Goal: Transaction & Acquisition: Purchase product/service

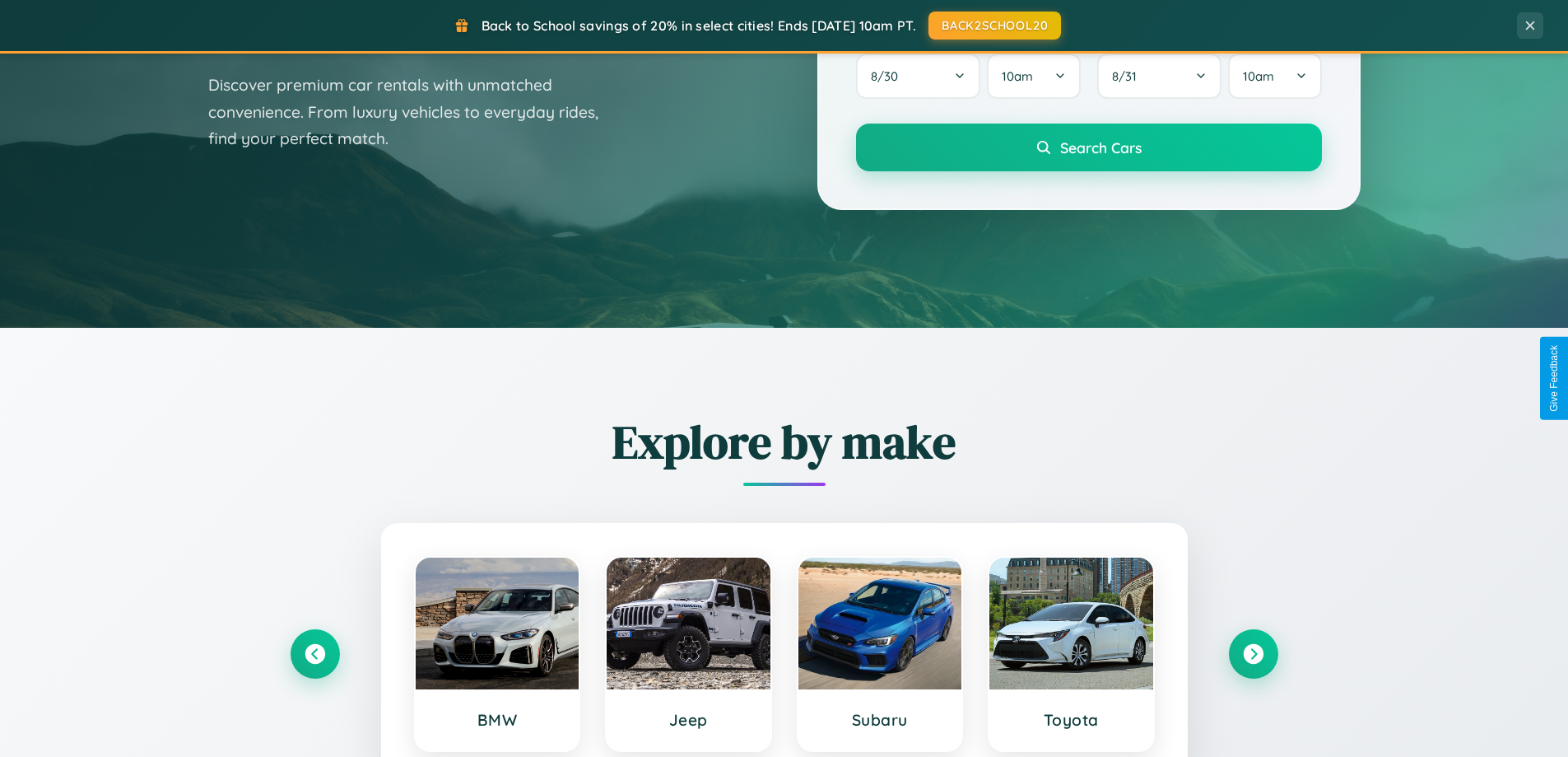
scroll to position [1133, 0]
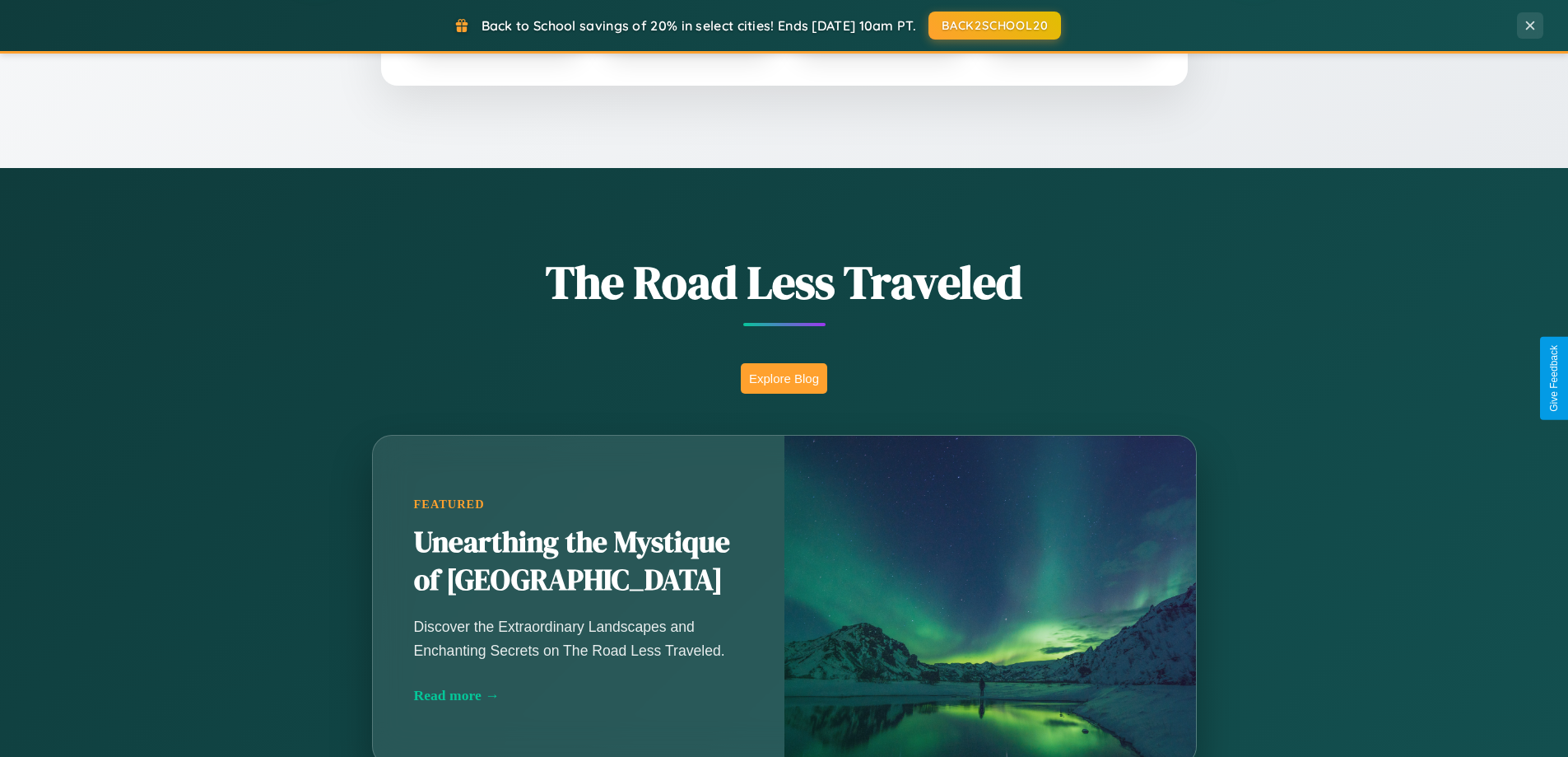
click at [784, 378] on button "Explore Blog" at bounding box center [784, 378] width 87 height 30
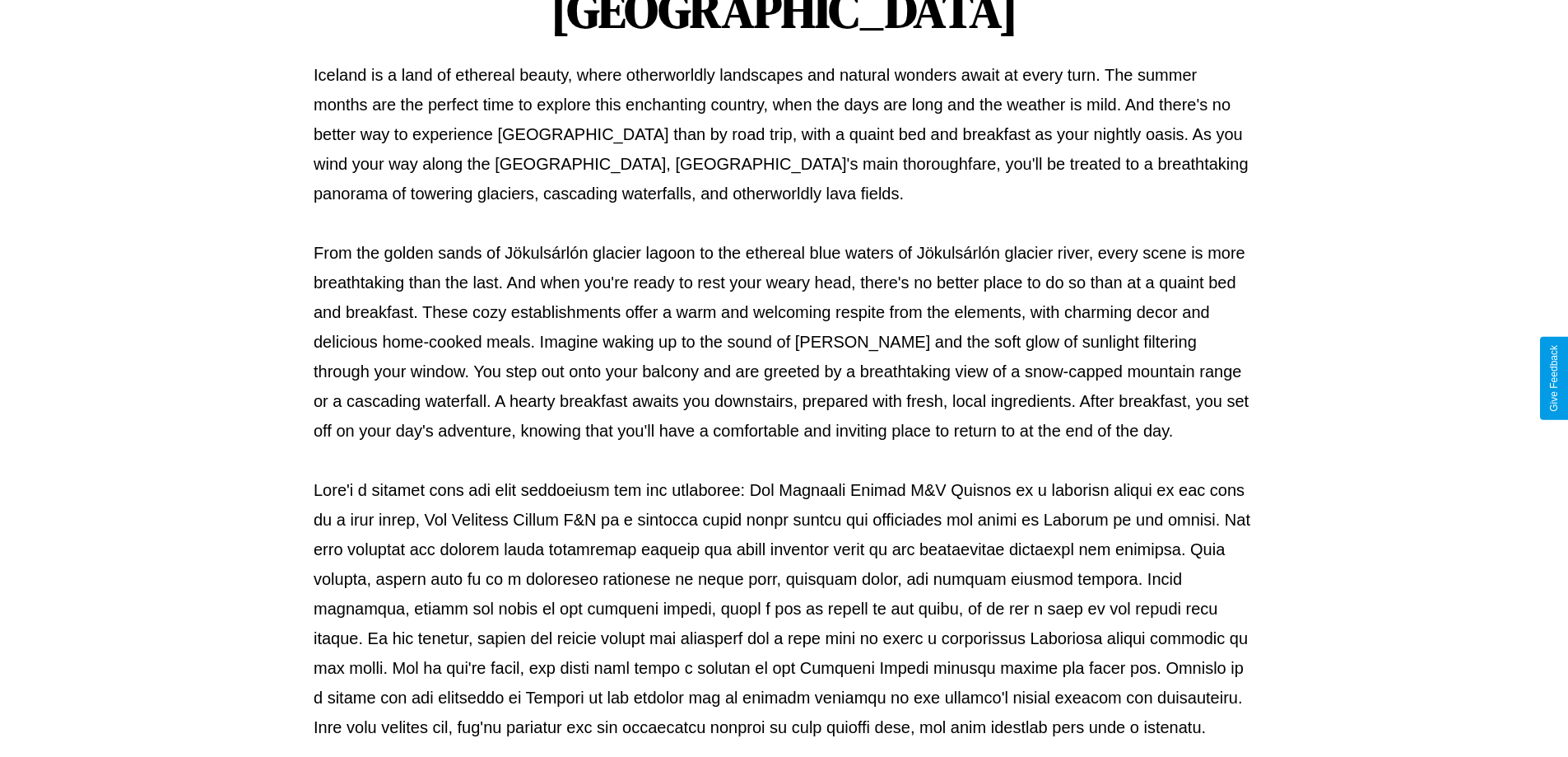
scroll to position [533, 0]
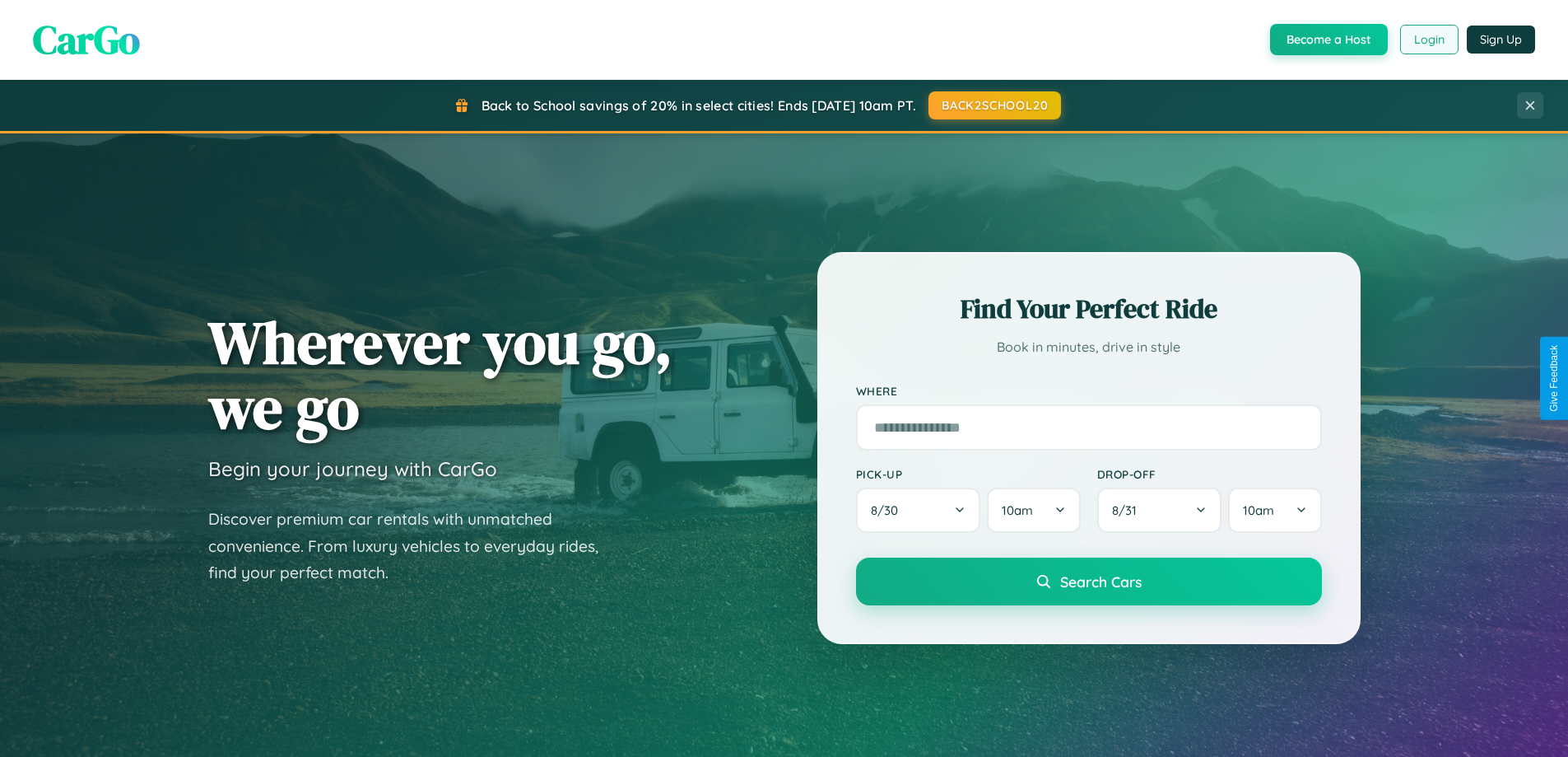
click at [1428, 40] on button "Login" at bounding box center [1430, 39] width 58 height 29
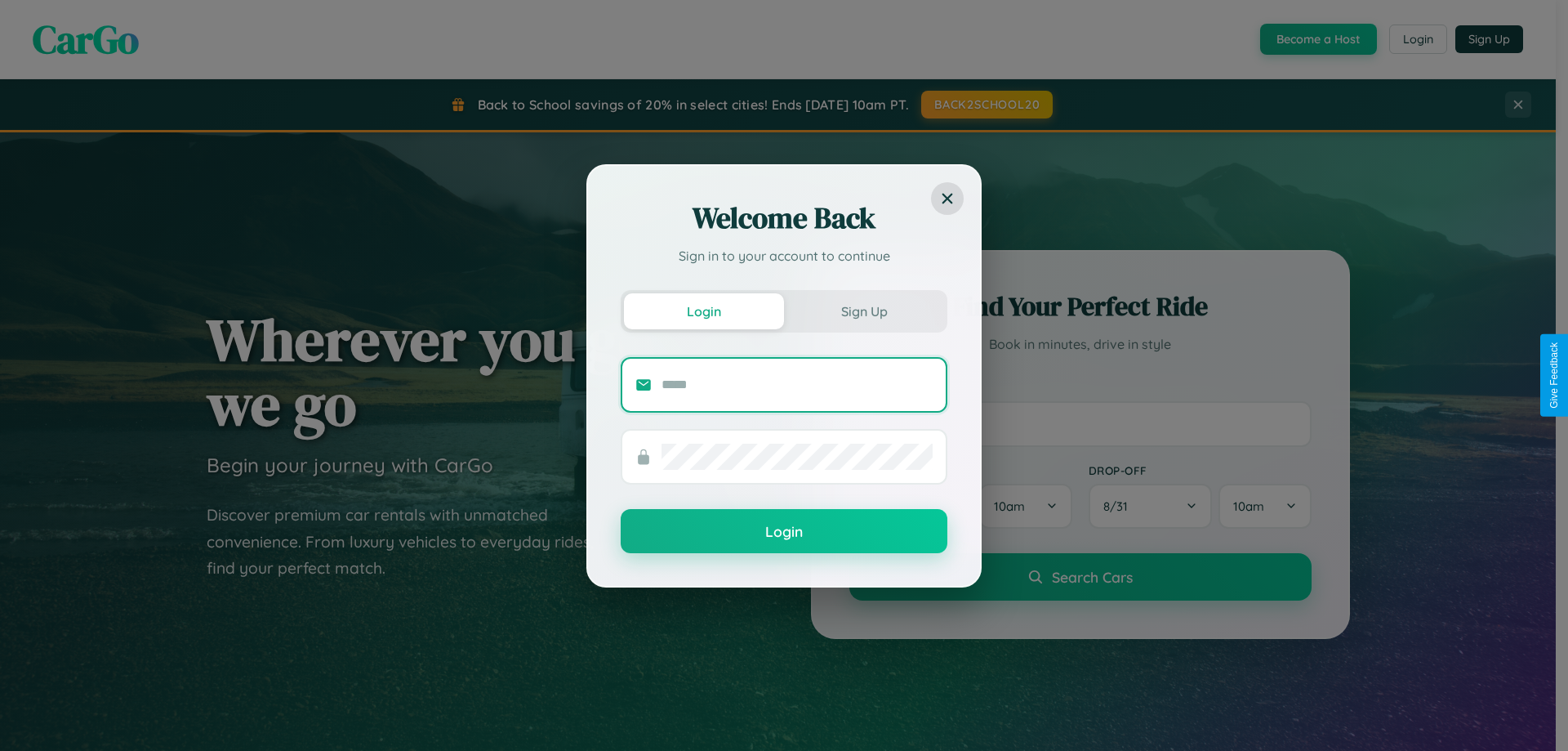
click at [798, 384] on input "text" at bounding box center [797, 385] width 271 height 26
type input "**********"
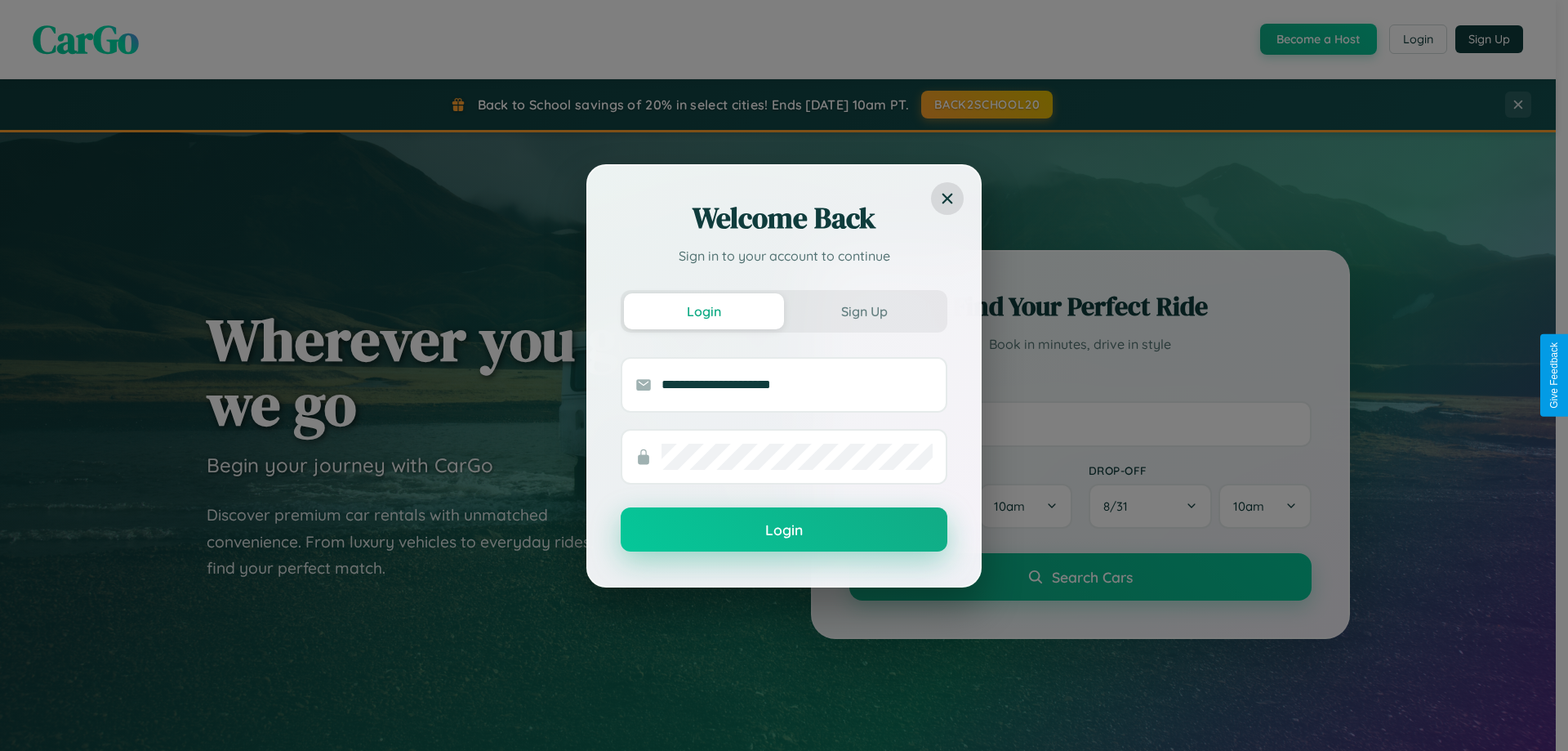
click at [784, 531] on button "Login" at bounding box center [784, 529] width 327 height 44
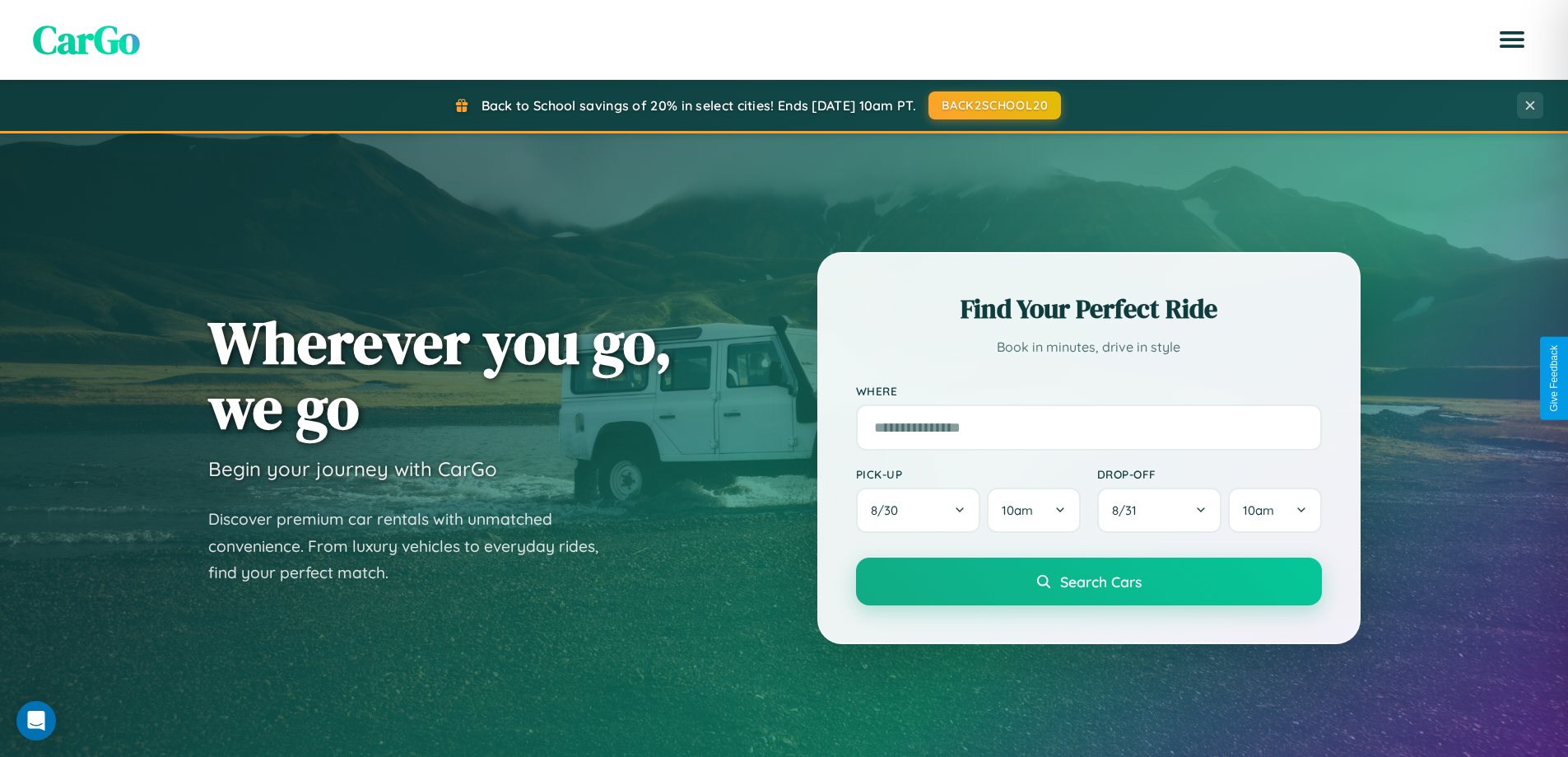
scroll to position [49, 0]
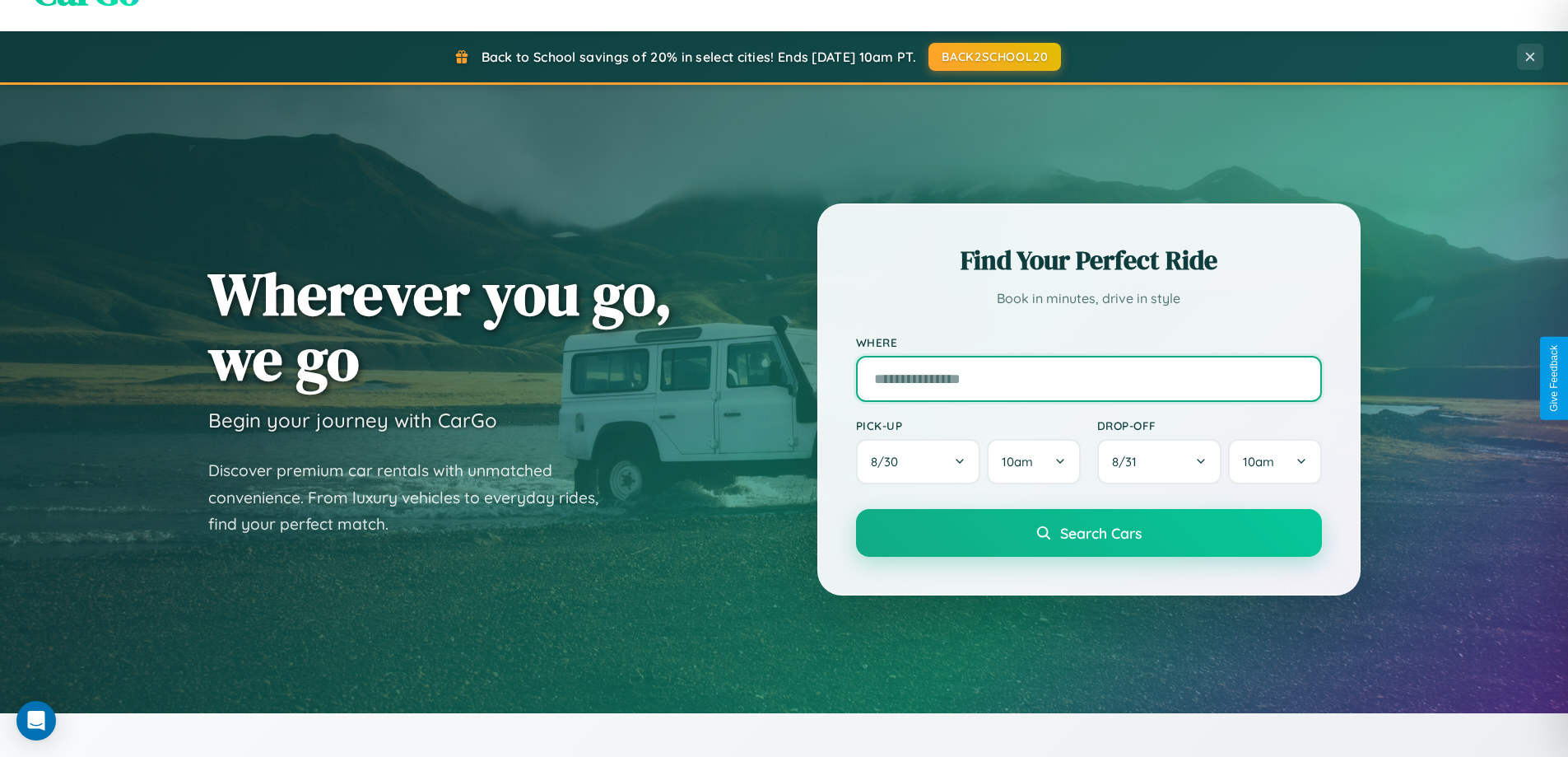
click at [1088, 378] on input "text" at bounding box center [1089, 378] width 466 height 46
type input "**********"
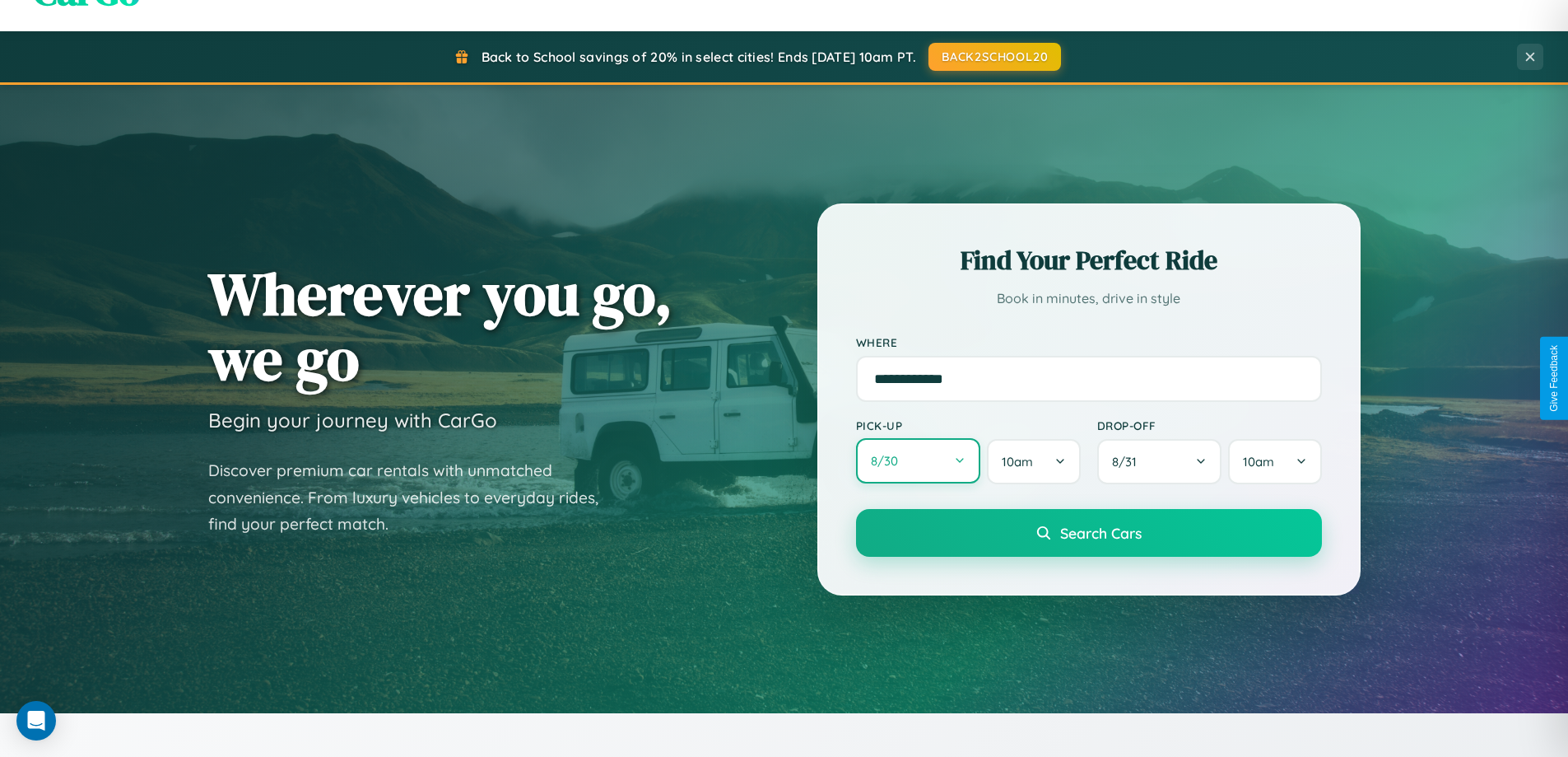
click at [918, 462] on button "8 / 30" at bounding box center [919, 460] width 125 height 45
select select "*"
select select "****"
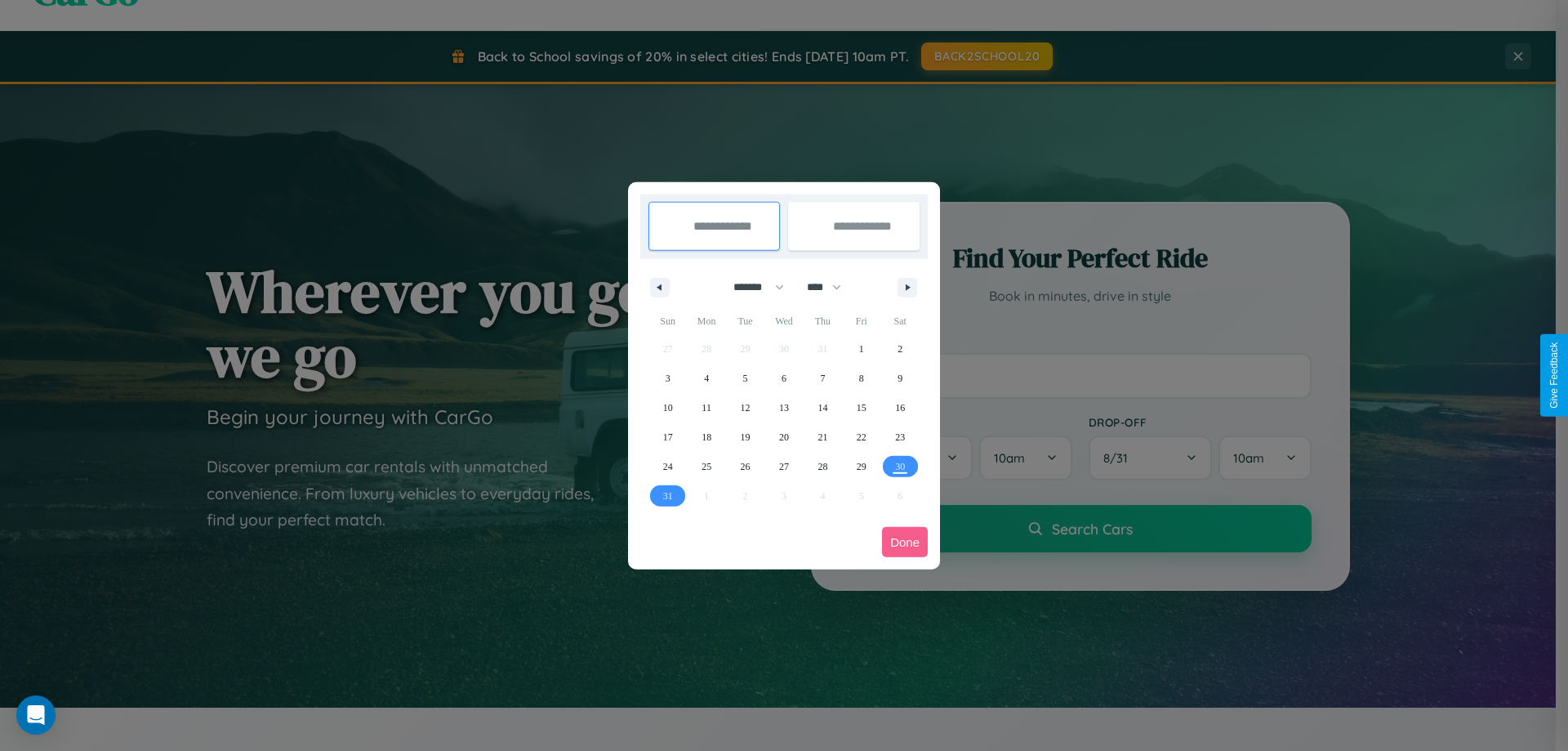
click at [752, 287] on select "******* ******** ***** ***** *** **** **** ****** ********* ******* ******** **…" at bounding box center [756, 287] width 69 height 27
select select "*"
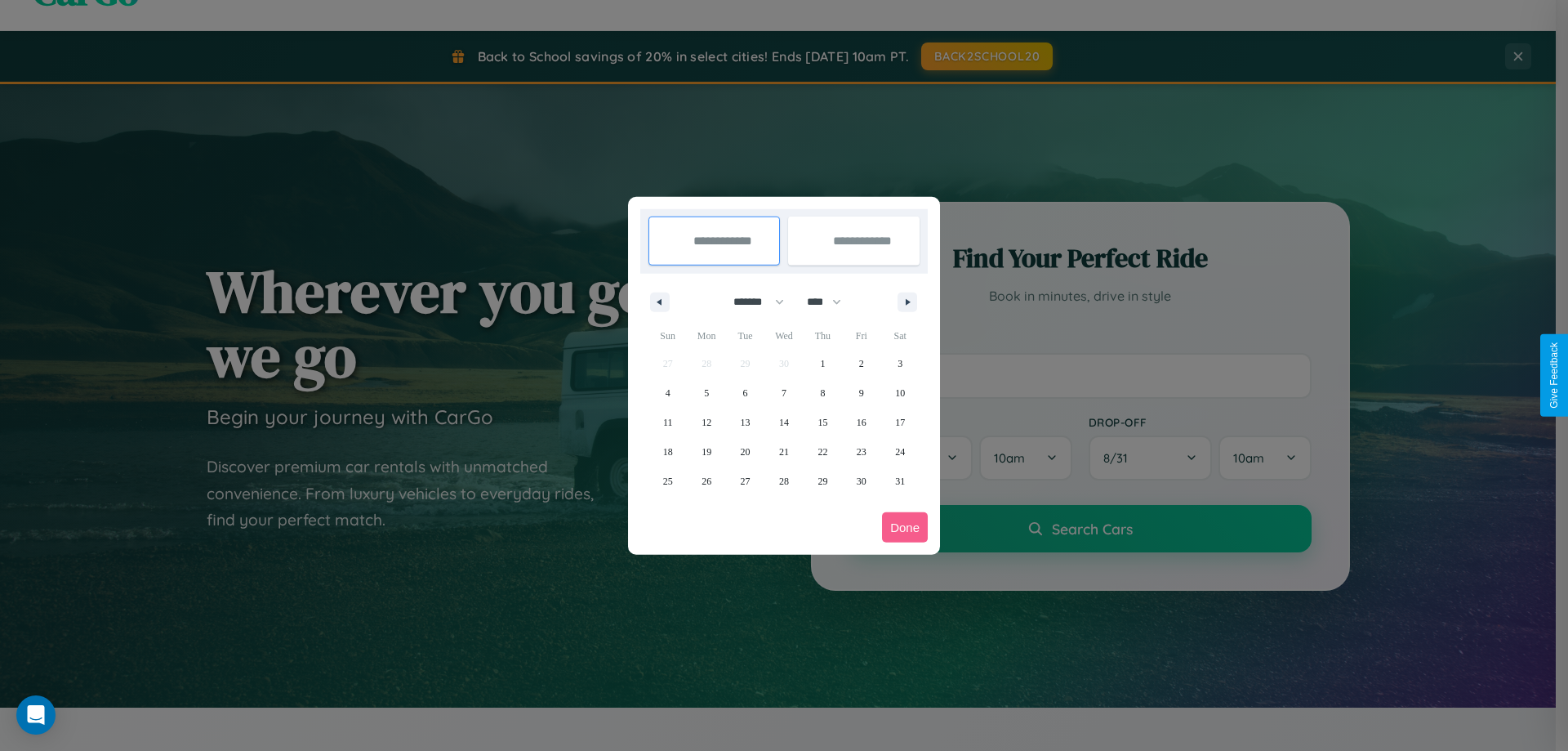
drag, startPoint x: 831, startPoint y: 302, endPoint x: 784, endPoint y: 328, distance: 53.7
click at [831, 302] on select "**** **** **** **** **** **** **** **** **** **** **** **** **** **** **** ****…" at bounding box center [823, 302] width 49 height 27
select select "****"
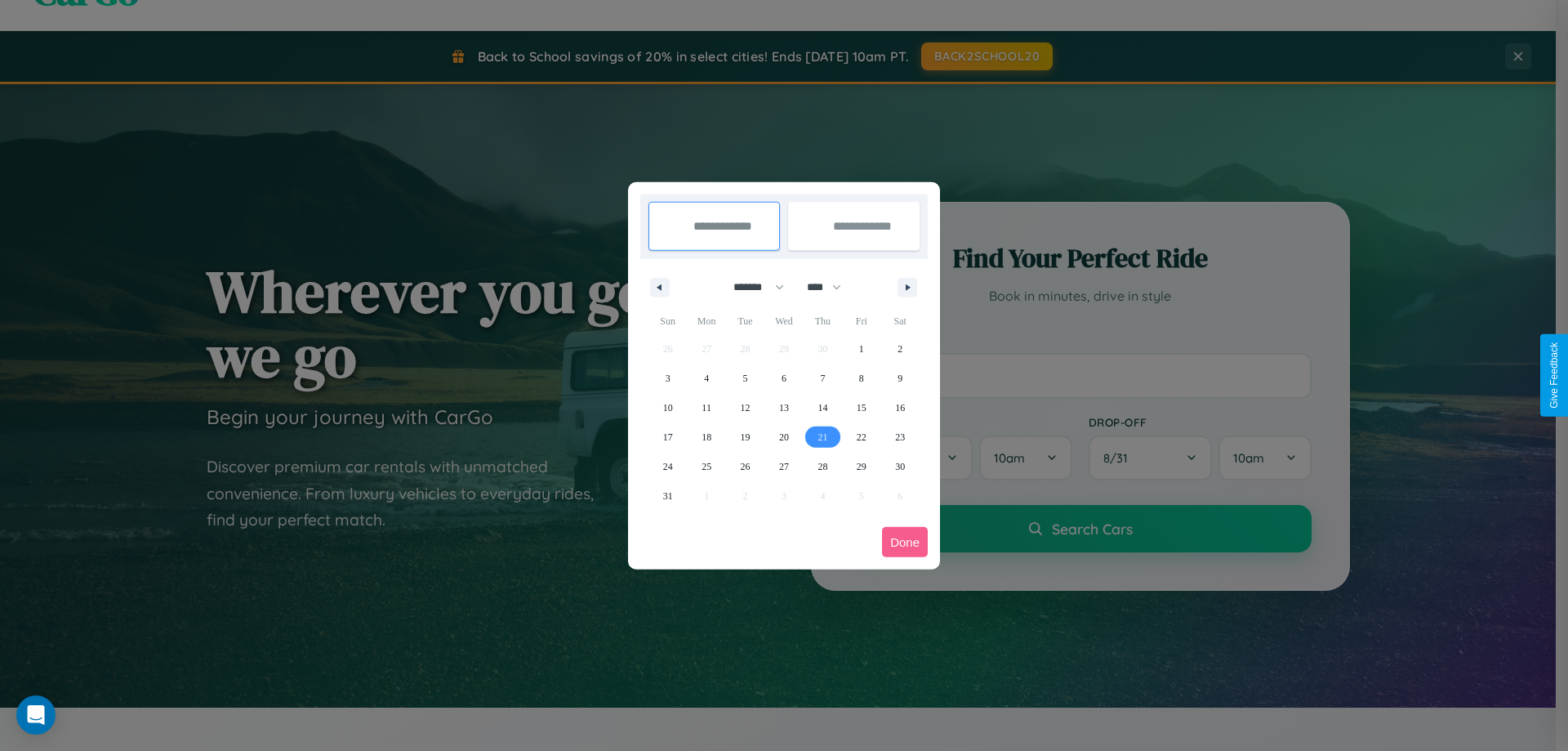
click at [823, 436] on span "21" at bounding box center [823, 436] width 9 height 29
type input "**********"
click at [861, 466] on span "29" at bounding box center [861, 466] width 9 height 29
type input "**********"
click at [905, 542] on button "Done" at bounding box center [905, 542] width 46 height 30
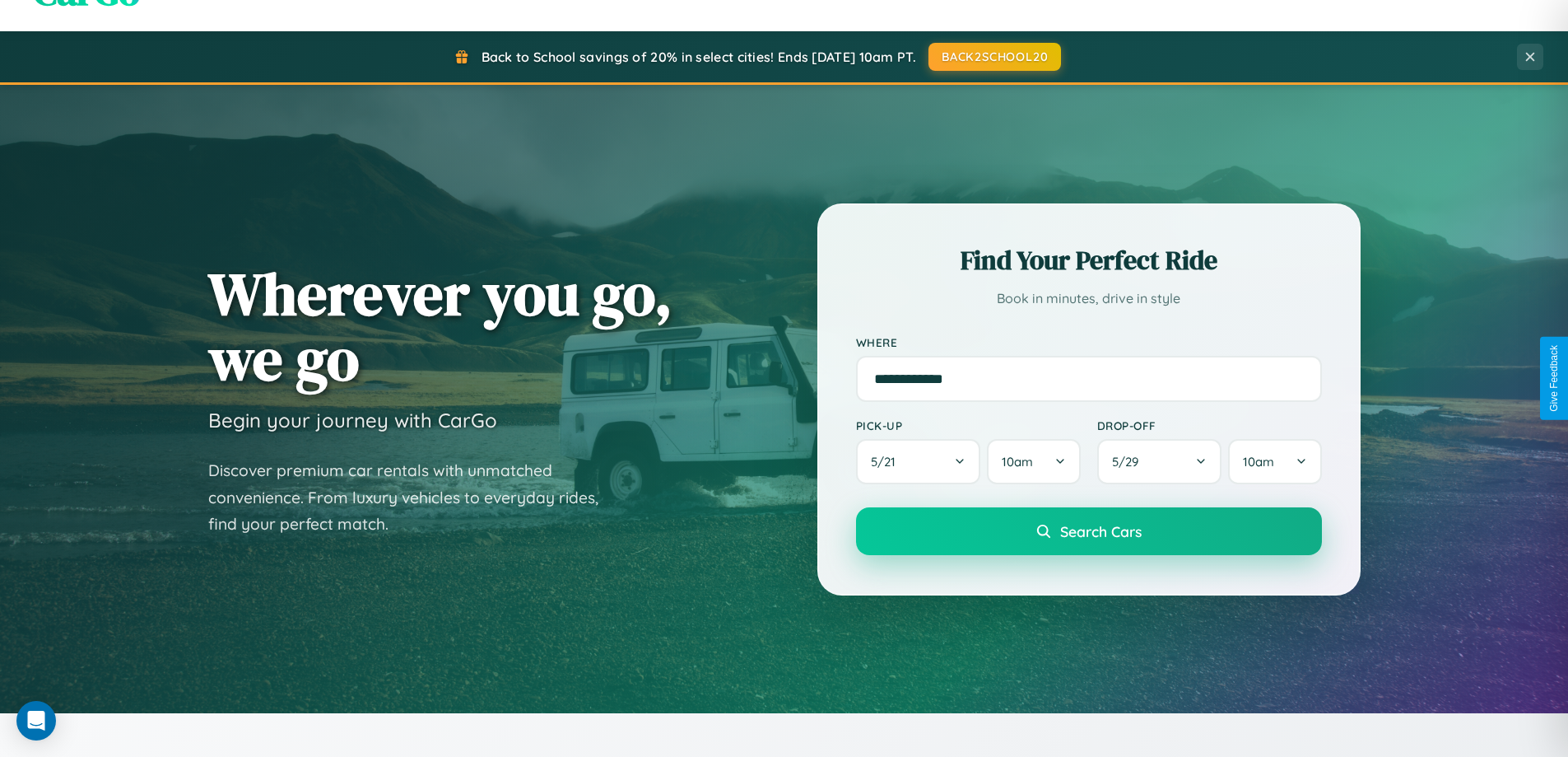
click at [1088, 531] on span "Search Cars" at bounding box center [1101, 531] width 82 height 18
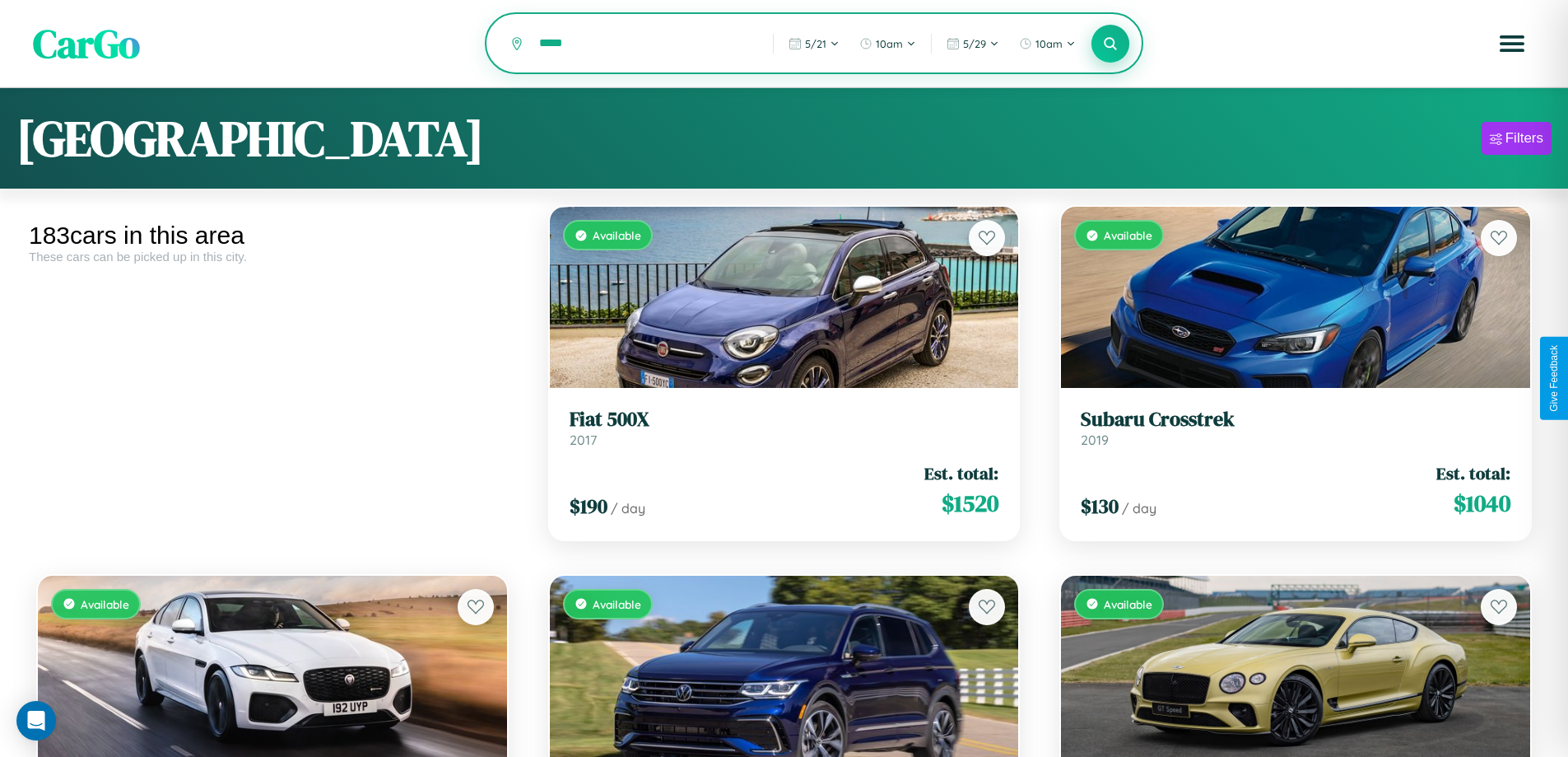
type input "*****"
click at [1111, 44] on icon at bounding box center [1111, 43] width 16 height 16
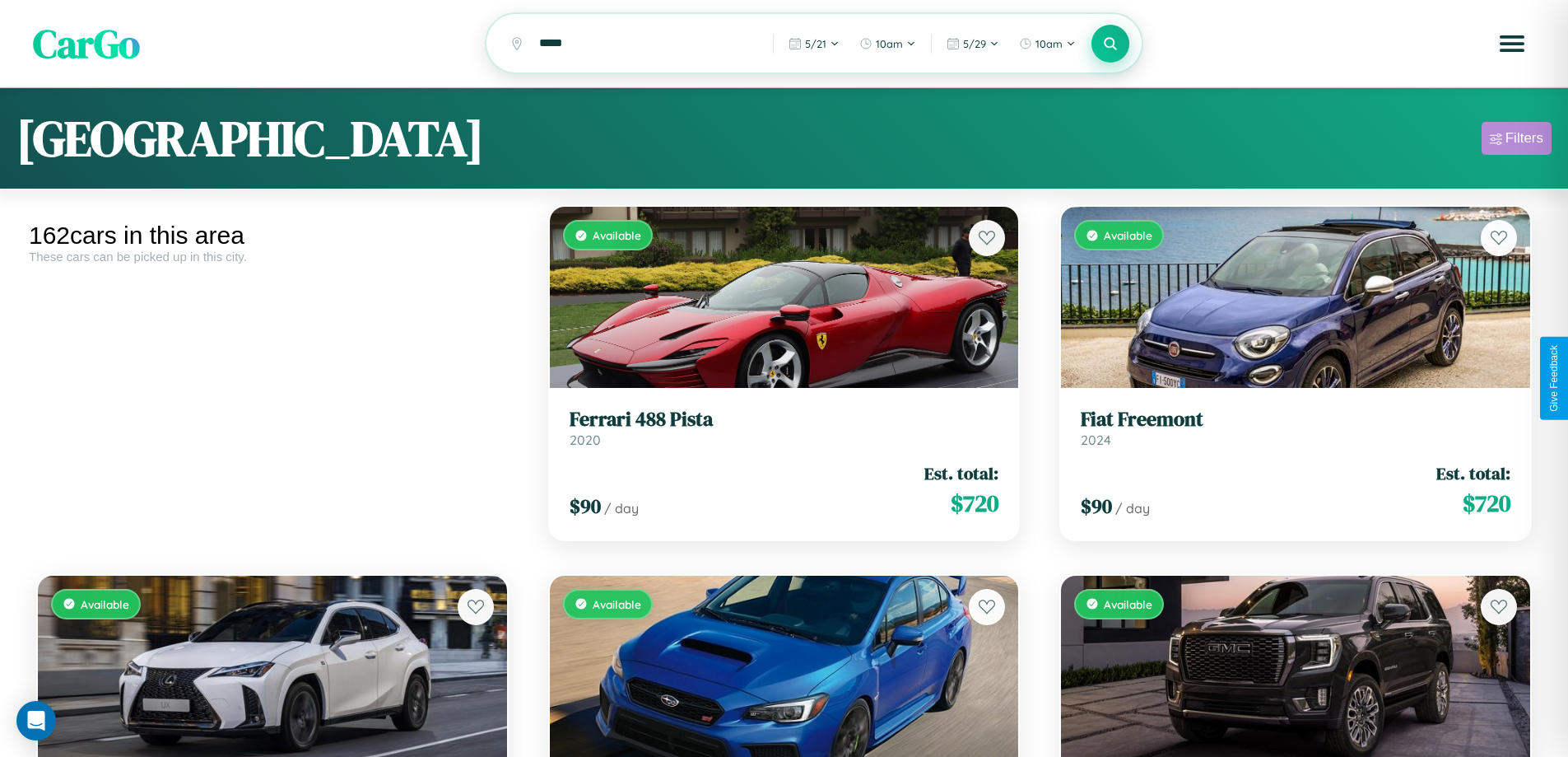
click at [1516, 141] on div "Filters" at bounding box center [1525, 137] width 38 height 16
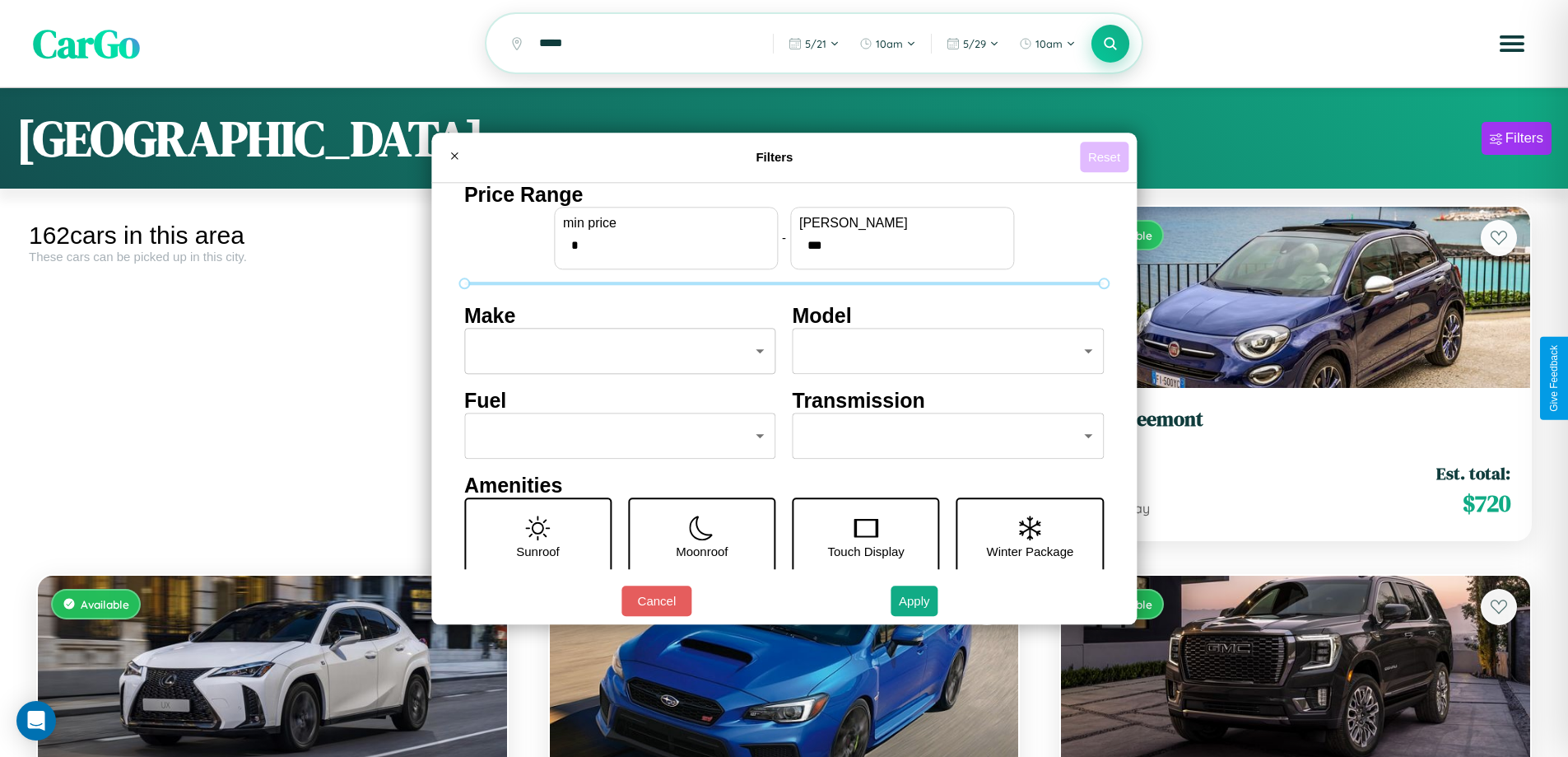
click at [1107, 156] on button "Reset" at bounding box center [1105, 156] width 49 height 30
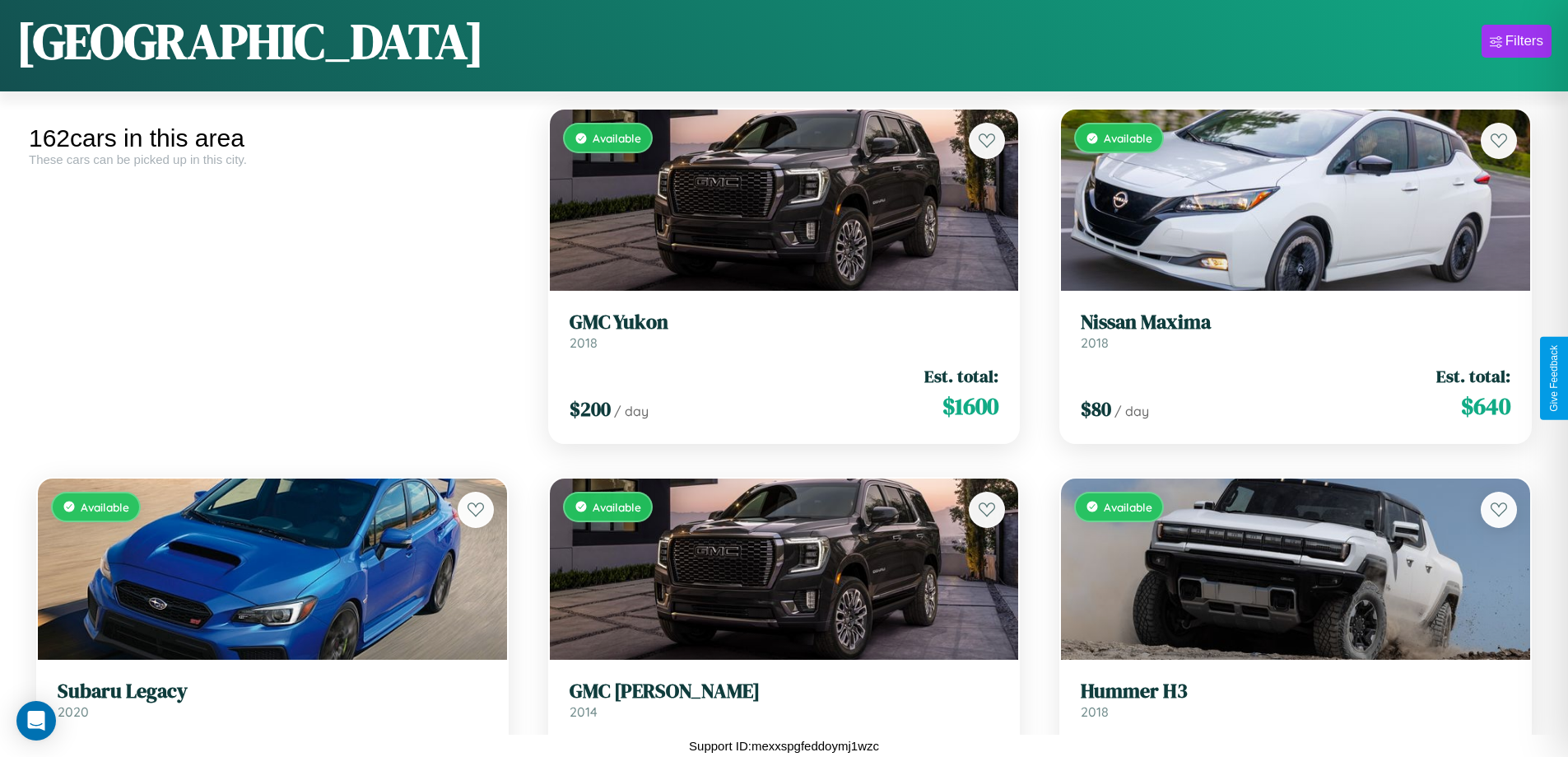
scroll to position [16468, 0]
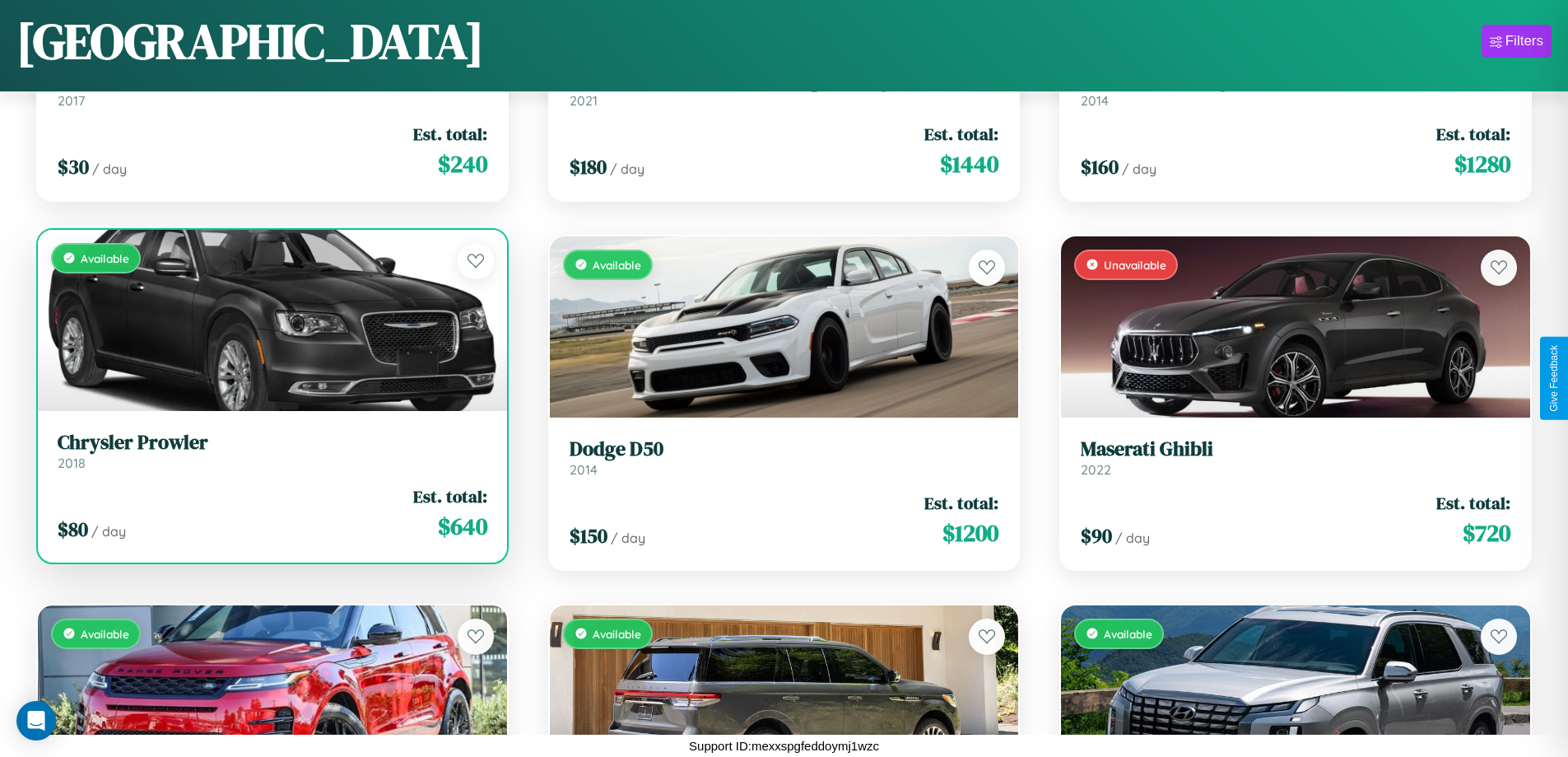
click at [270, 455] on h3 "Chrysler Prowler" at bounding box center [272, 442] width 430 height 24
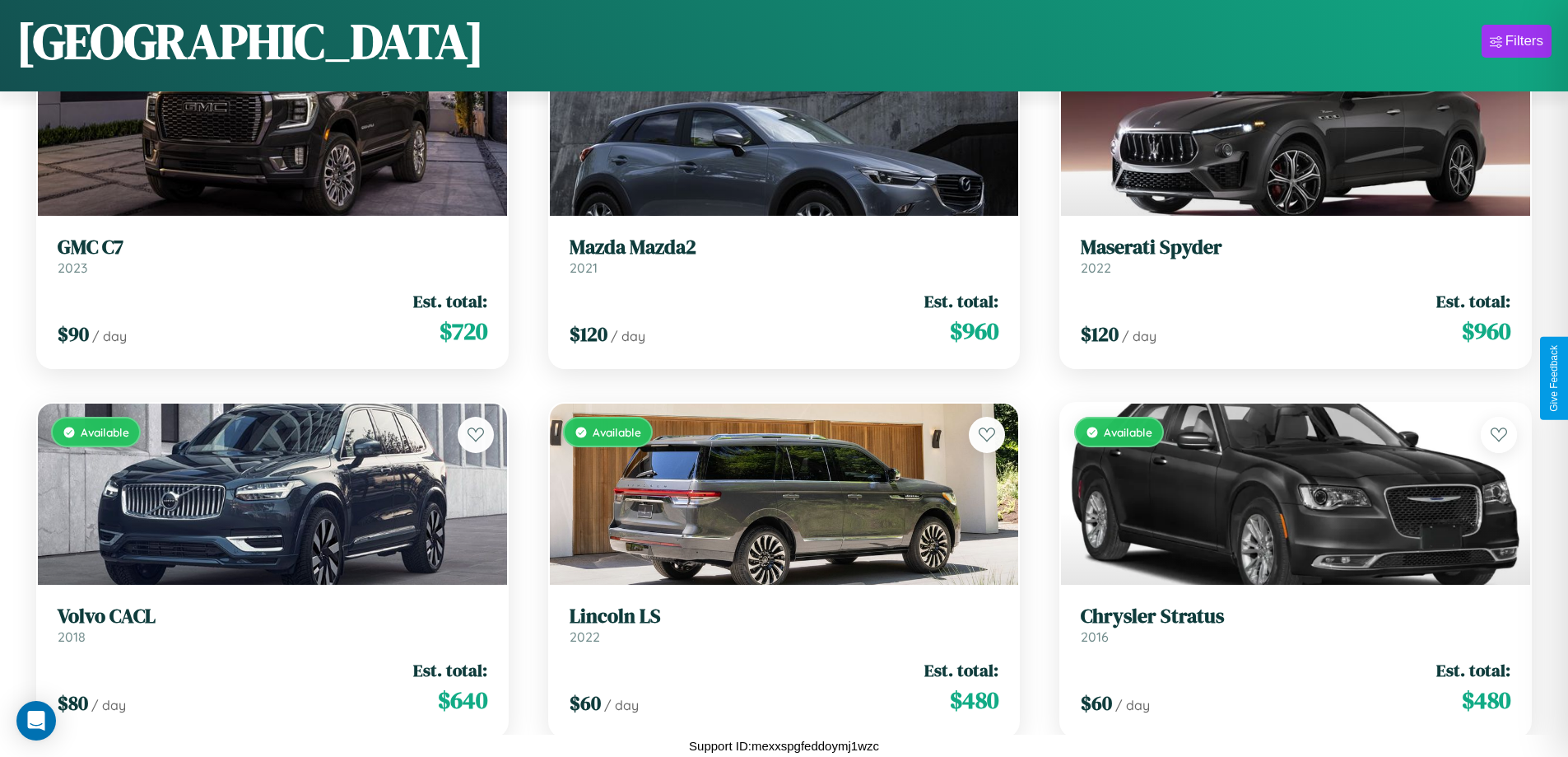
scroll to position [6132, 0]
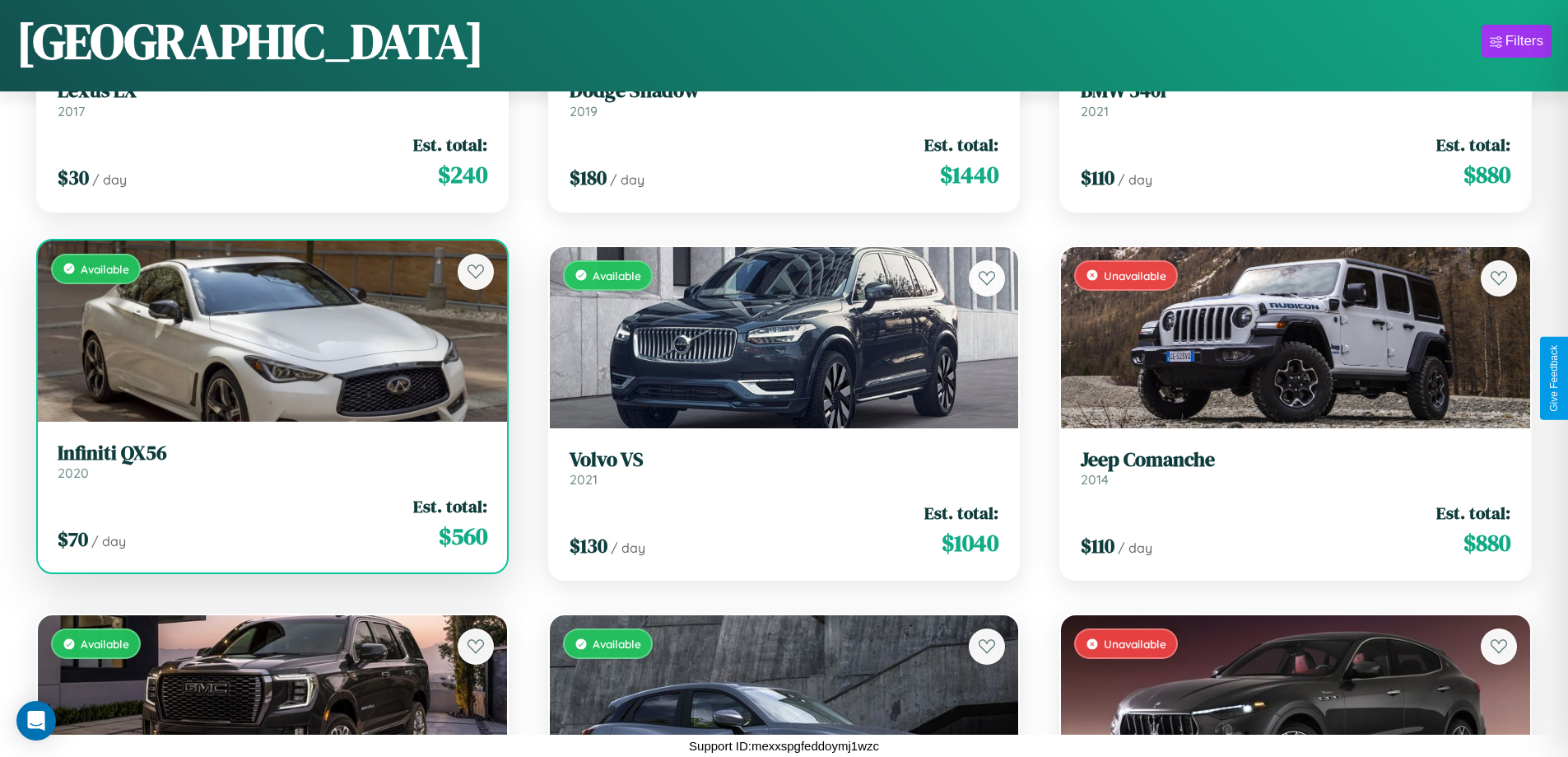
click at [270, 330] on div "Available" at bounding box center [272, 330] width 470 height 181
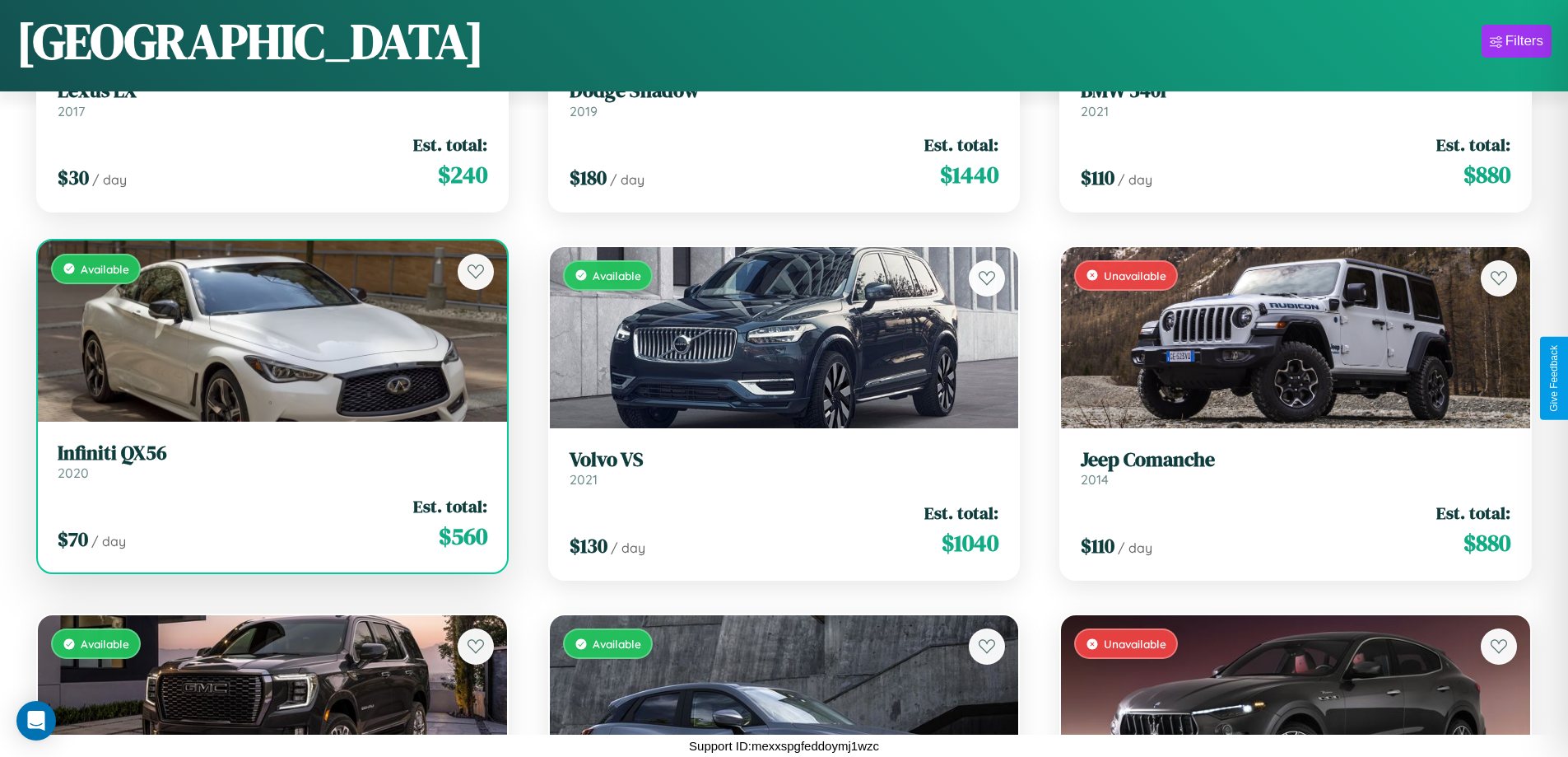
click at [270, 330] on div "Available" at bounding box center [272, 330] width 470 height 181
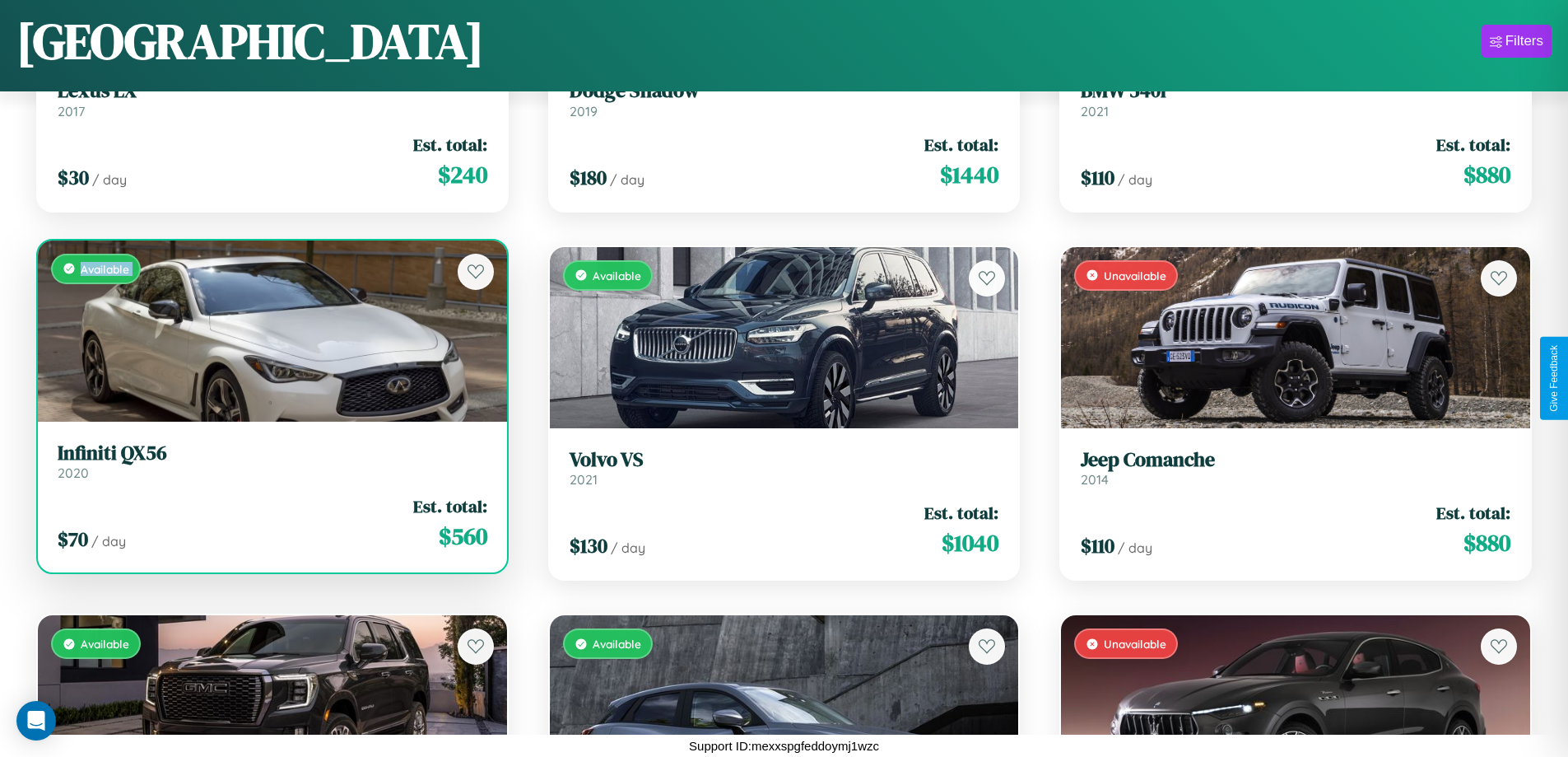
click at [270, 330] on div "Available" at bounding box center [272, 330] width 470 height 181
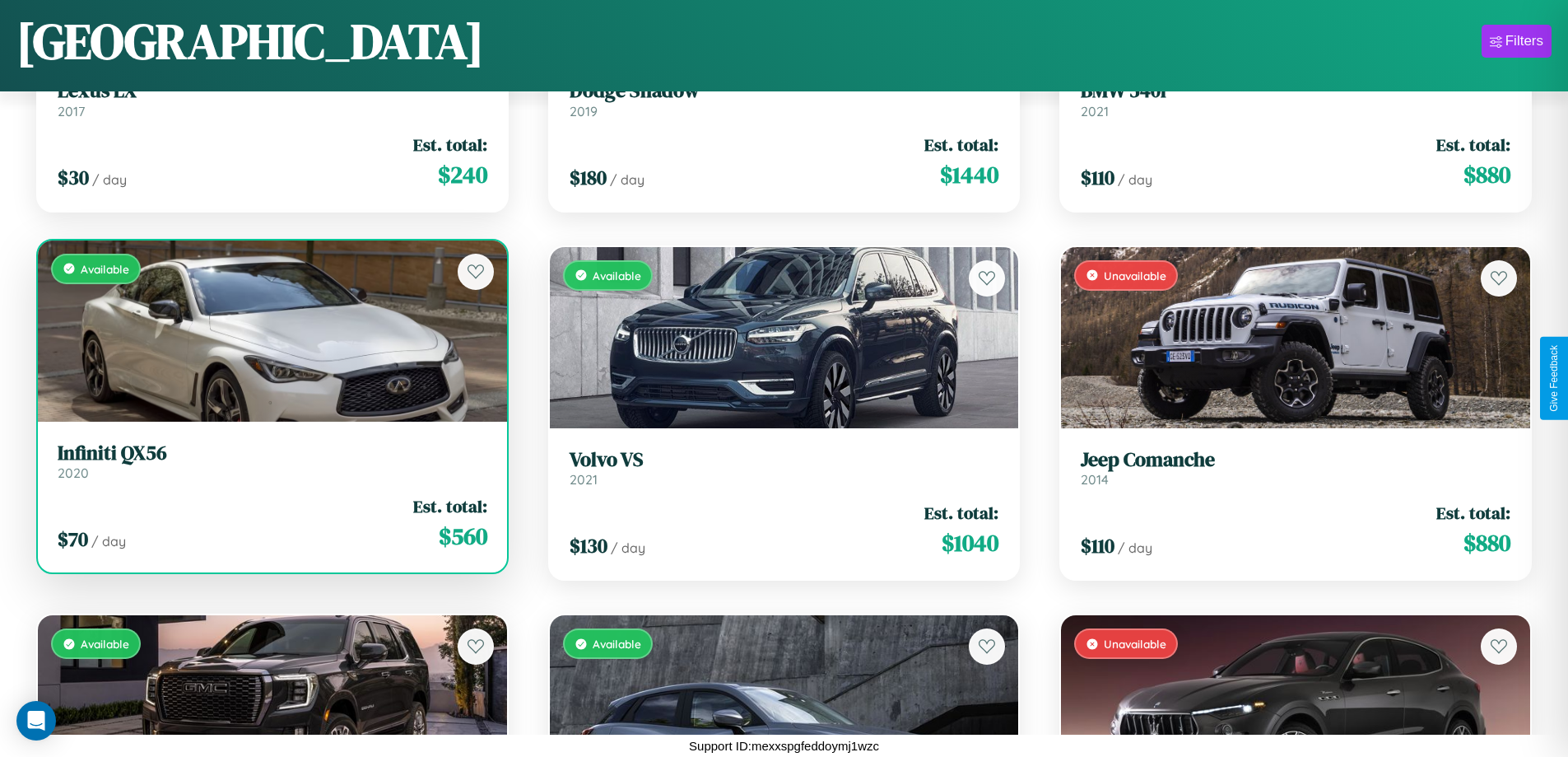
click at [270, 330] on div "Available" at bounding box center [272, 330] width 470 height 181
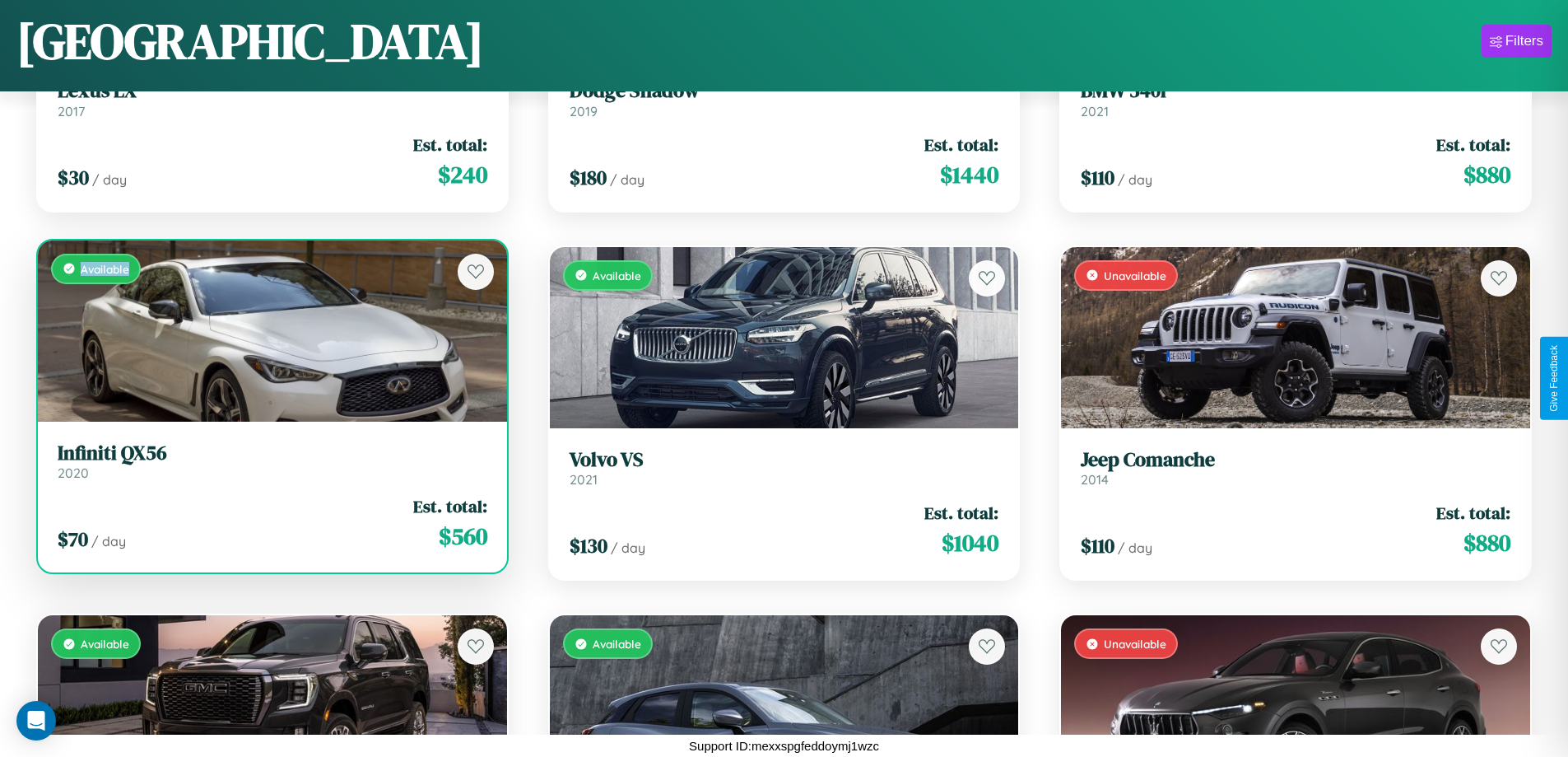
click at [270, 330] on div "Available" at bounding box center [272, 330] width 470 height 181
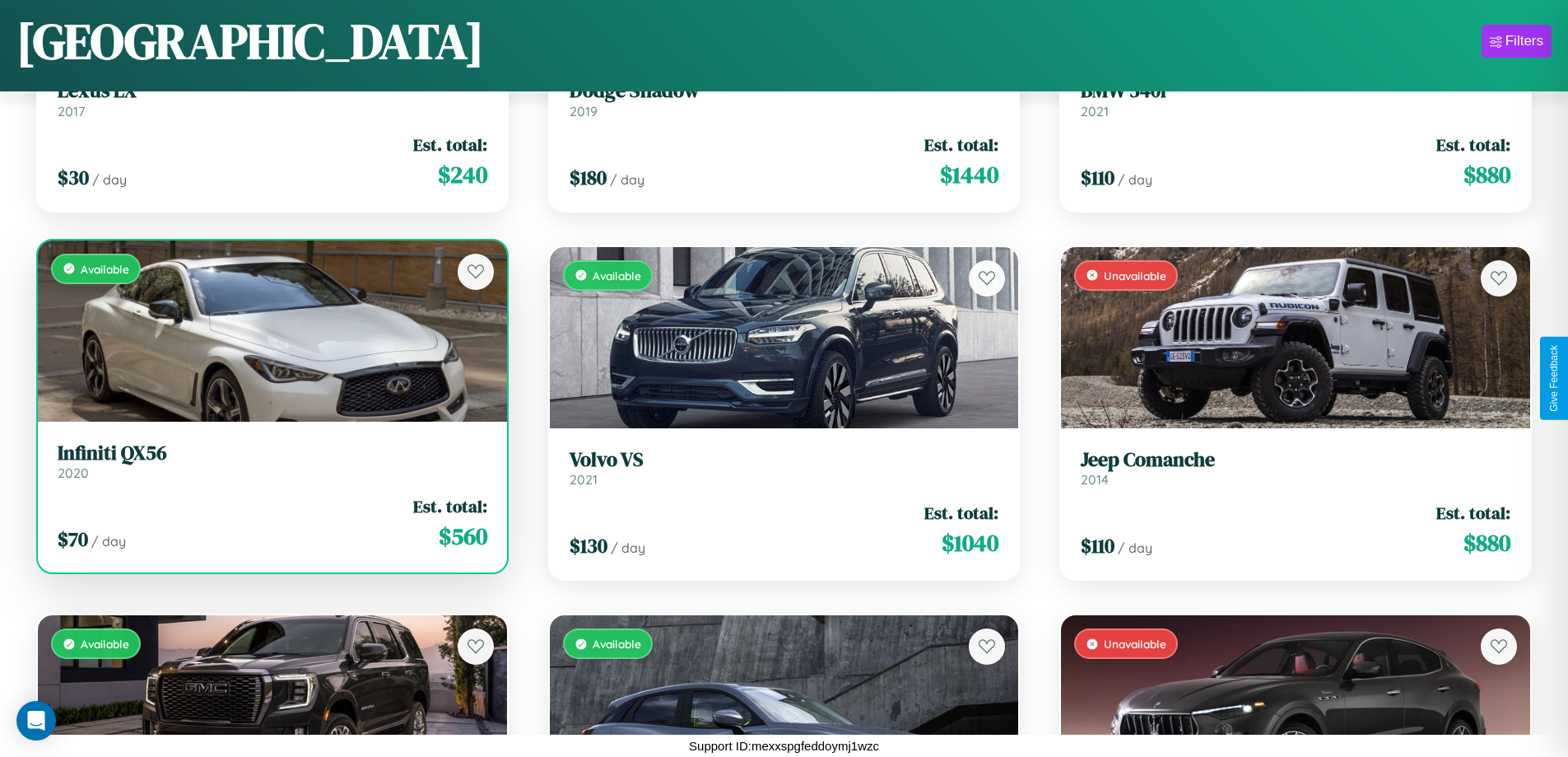
click at [270, 460] on h3 "Infiniti QX56" at bounding box center [272, 453] width 430 height 24
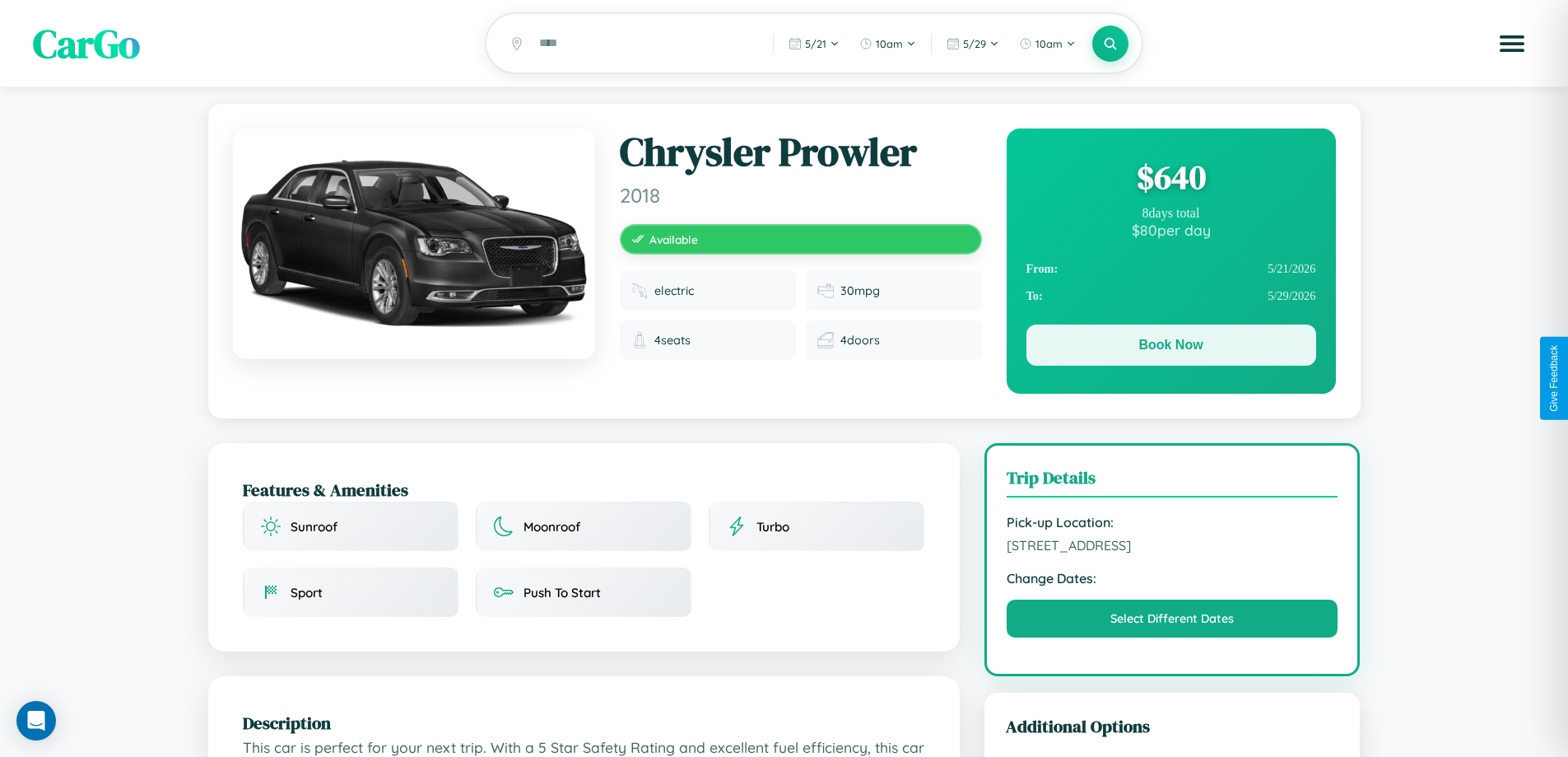
click at [1171, 347] on button "Book Now" at bounding box center [1172, 346] width 290 height 41
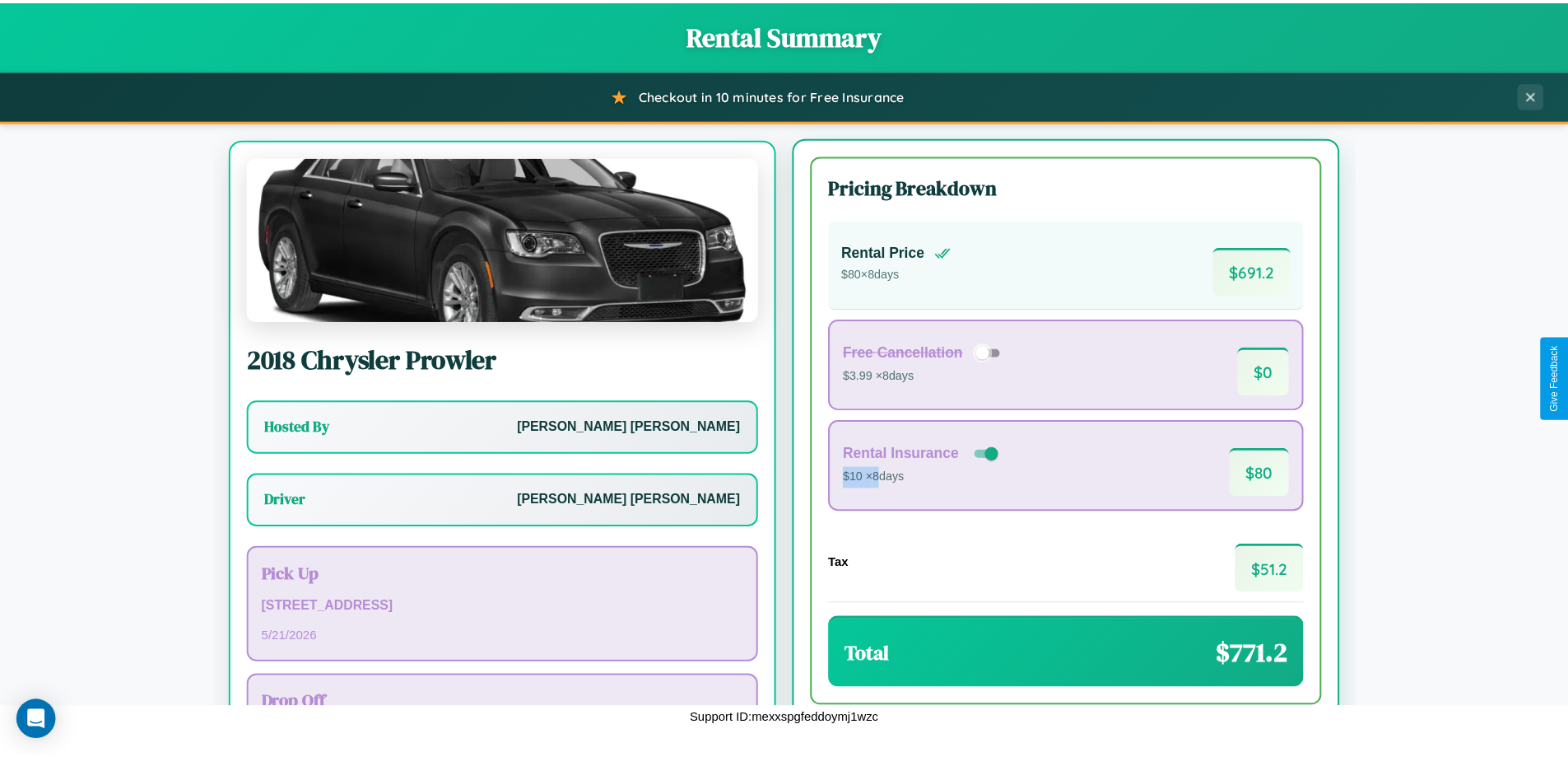
scroll to position [76, 0]
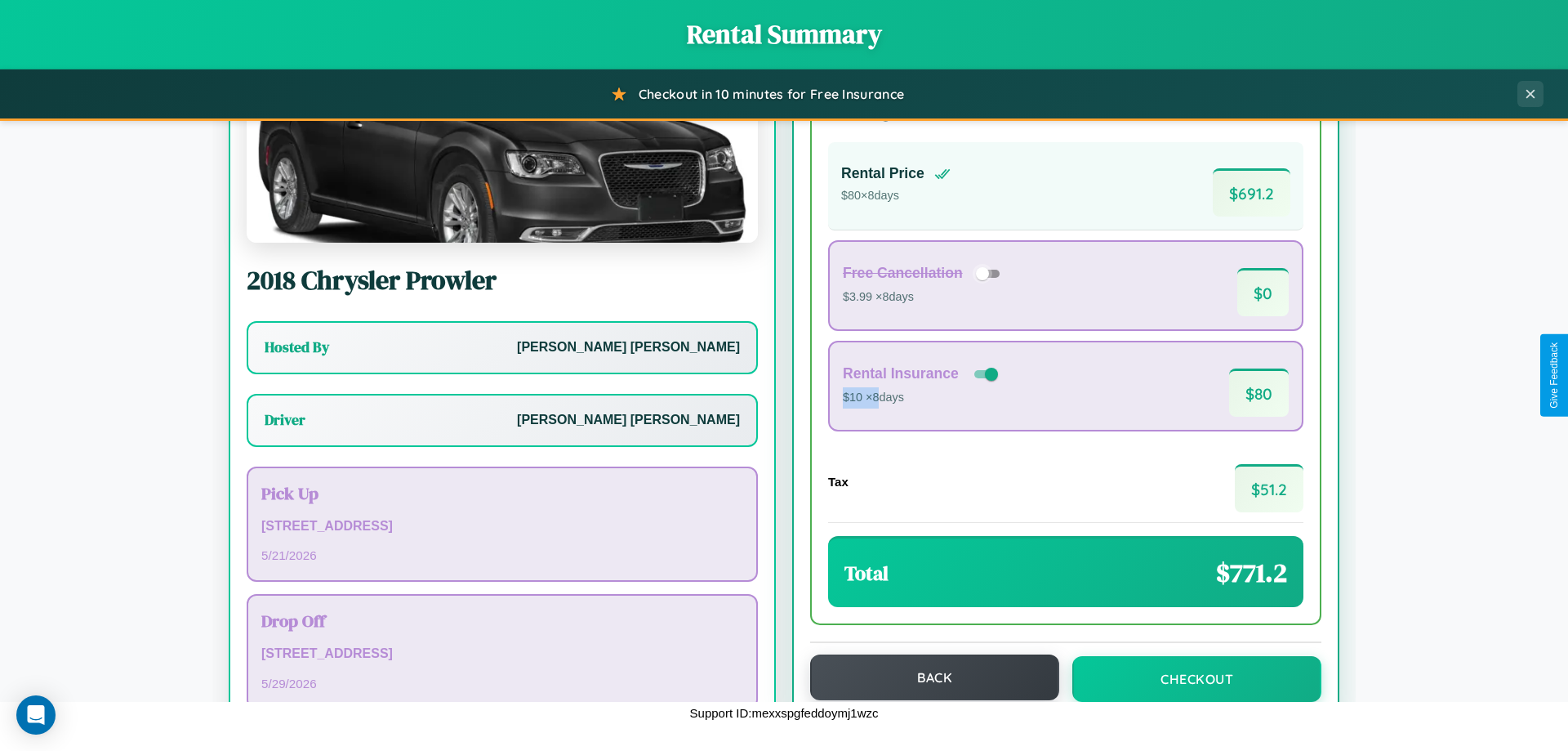
click at [927, 677] on button "Back" at bounding box center [935, 677] width 249 height 46
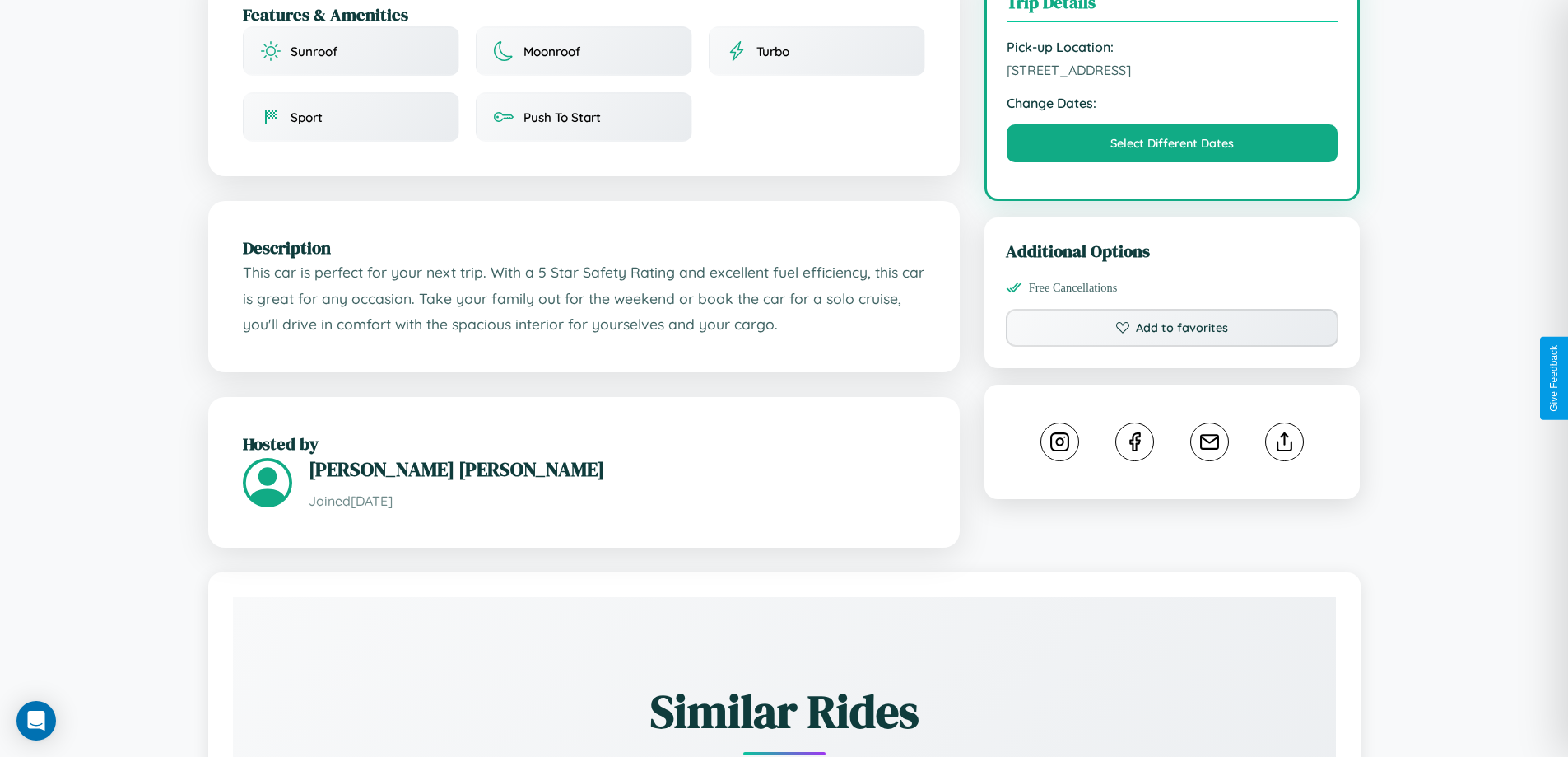
scroll to position [945, 0]
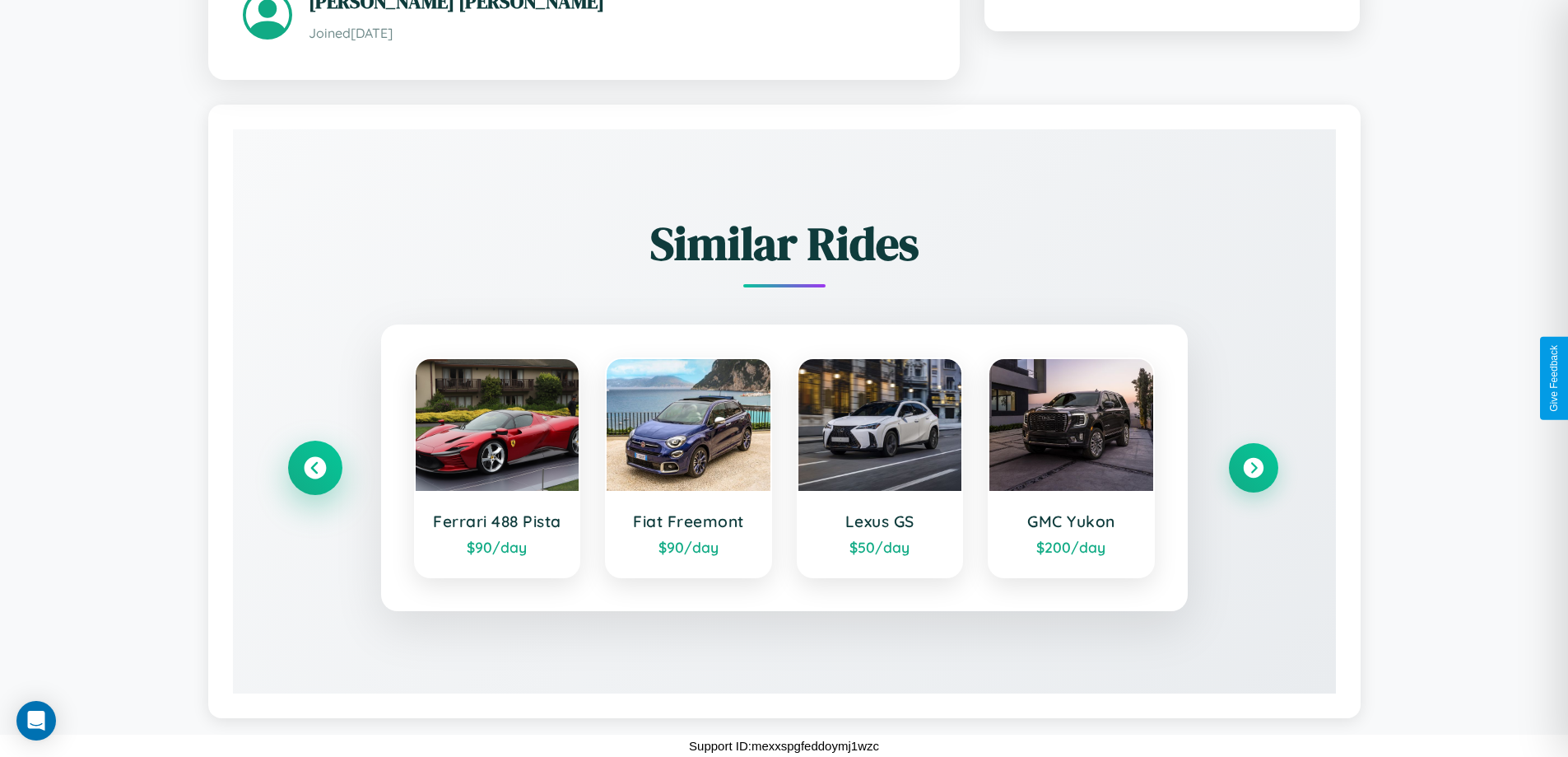
click at [314, 467] on icon at bounding box center [315, 468] width 23 height 23
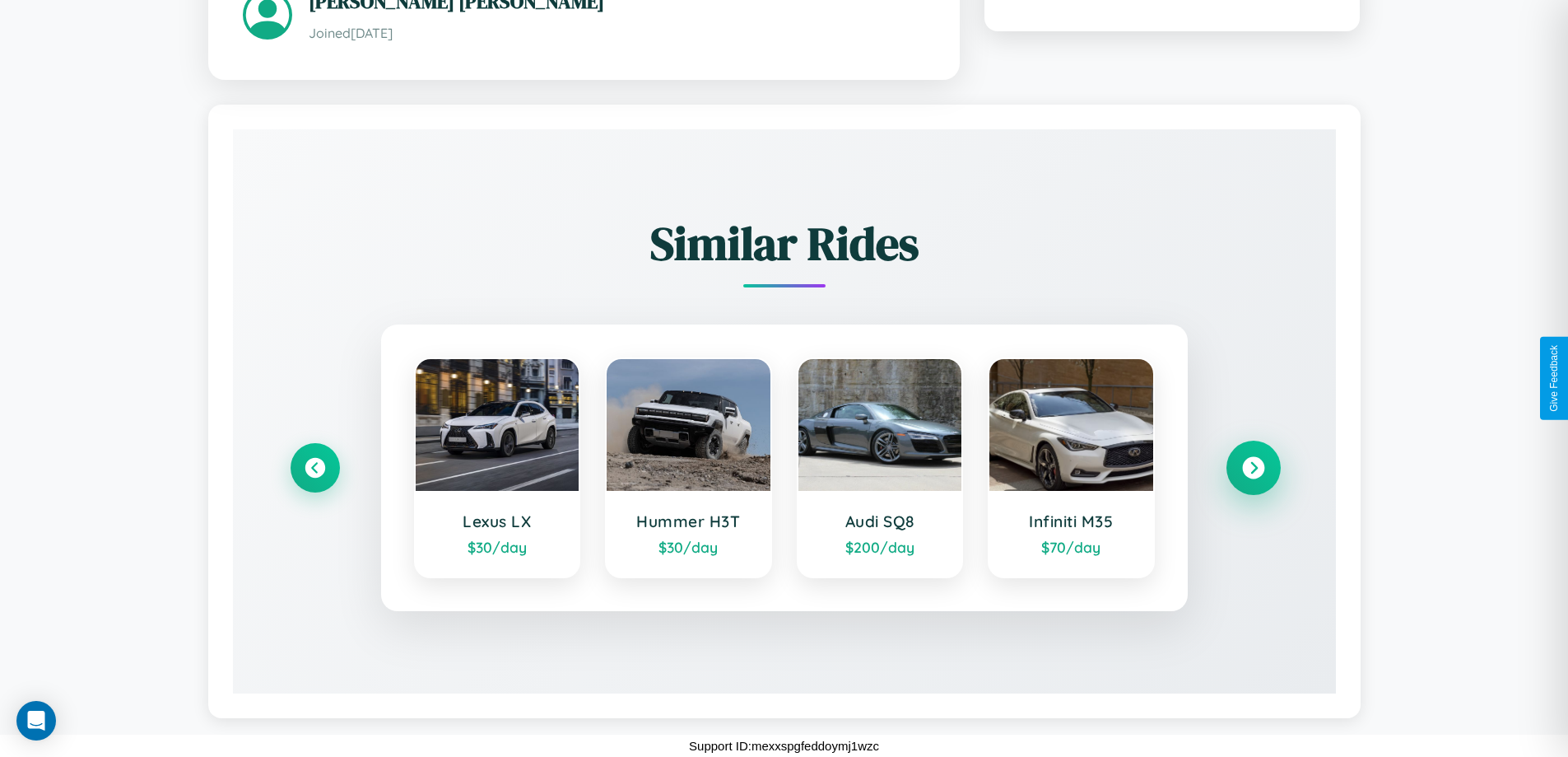
click at [1253, 467] on icon at bounding box center [1254, 468] width 23 height 23
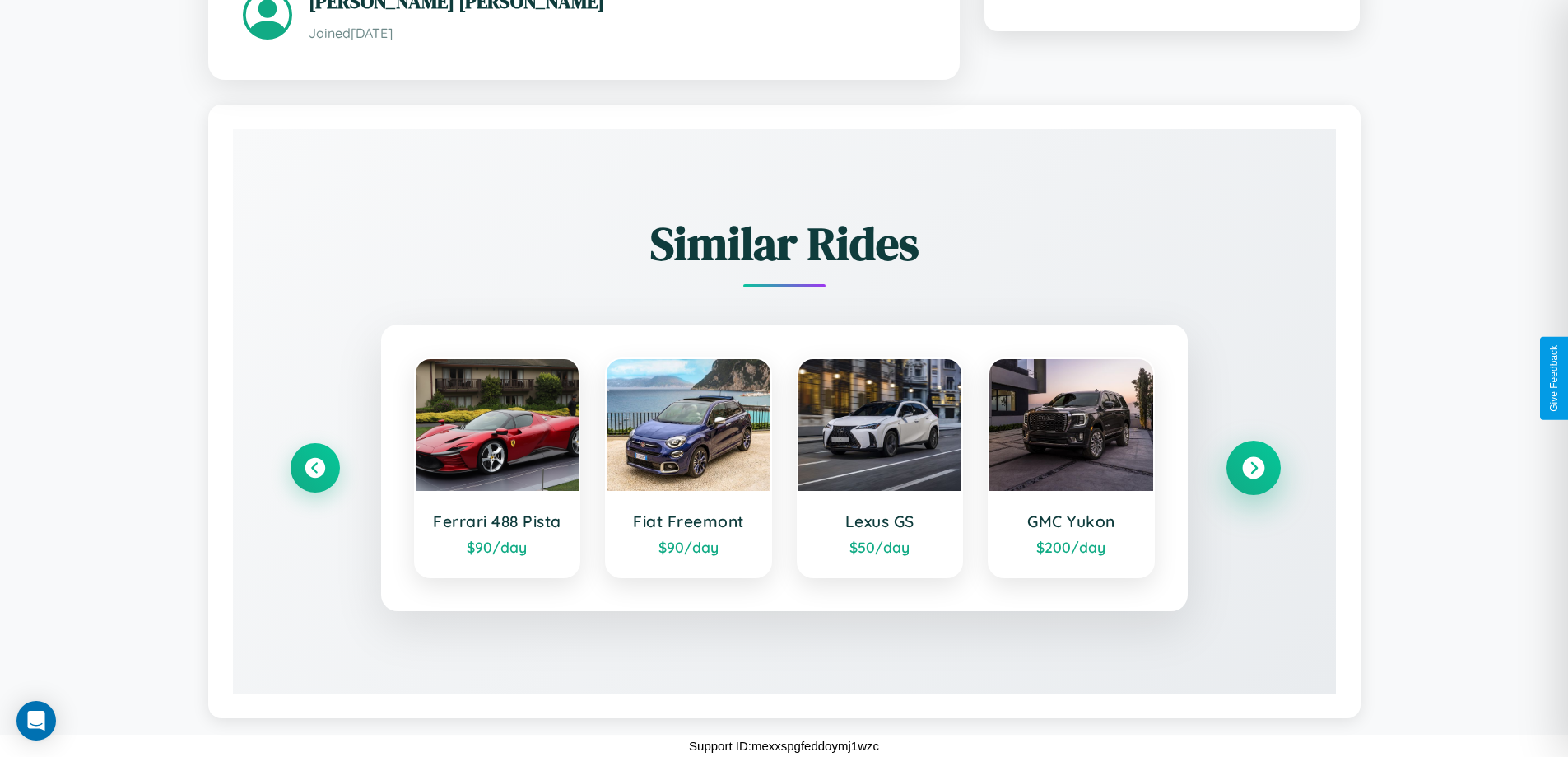
click at [1253, 467] on icon at bounding box center [1254, 468] width 23 height 23
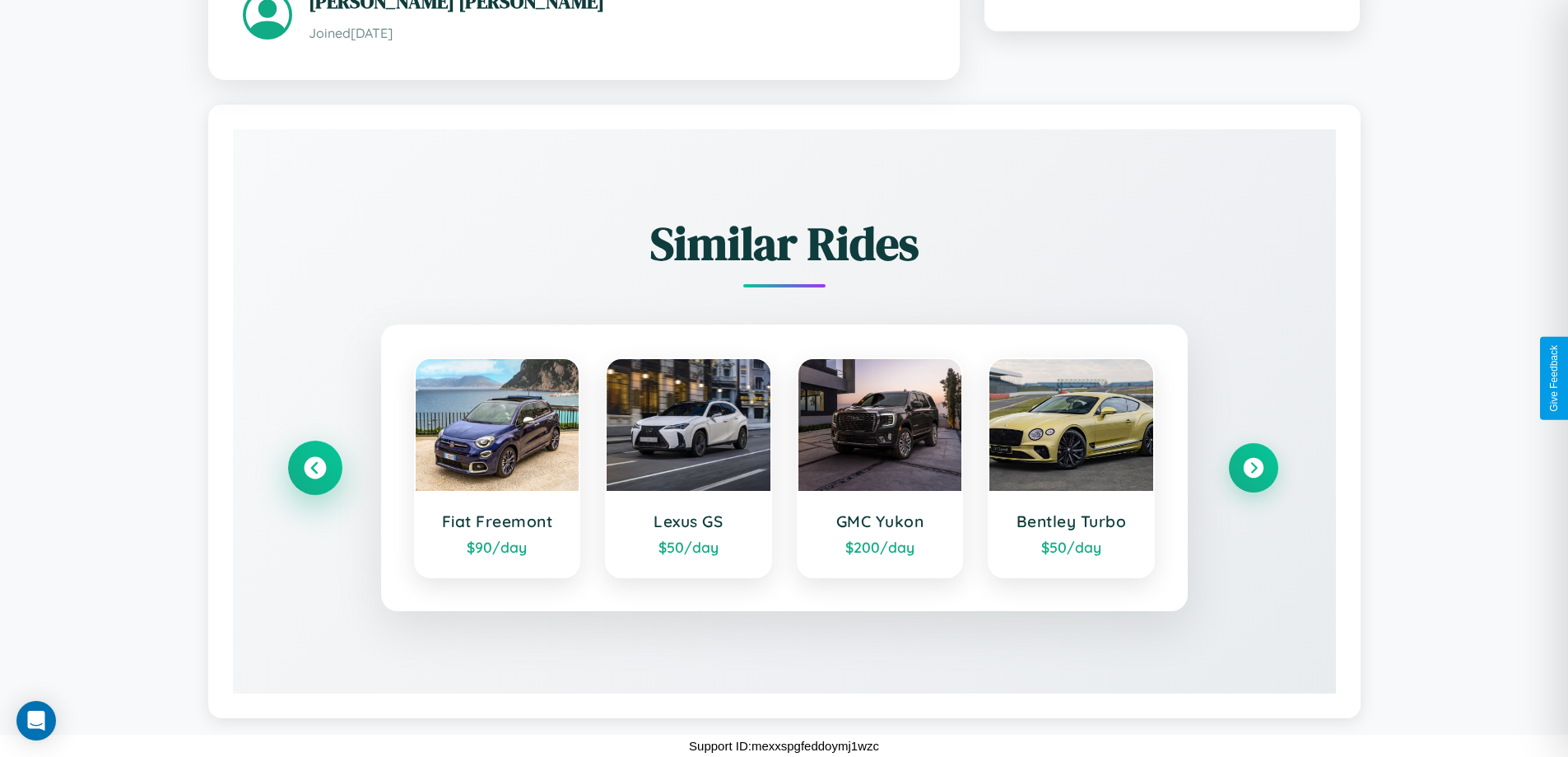
click at [314, 467] on icon at bounding box center [315, 468] width 23 height 23
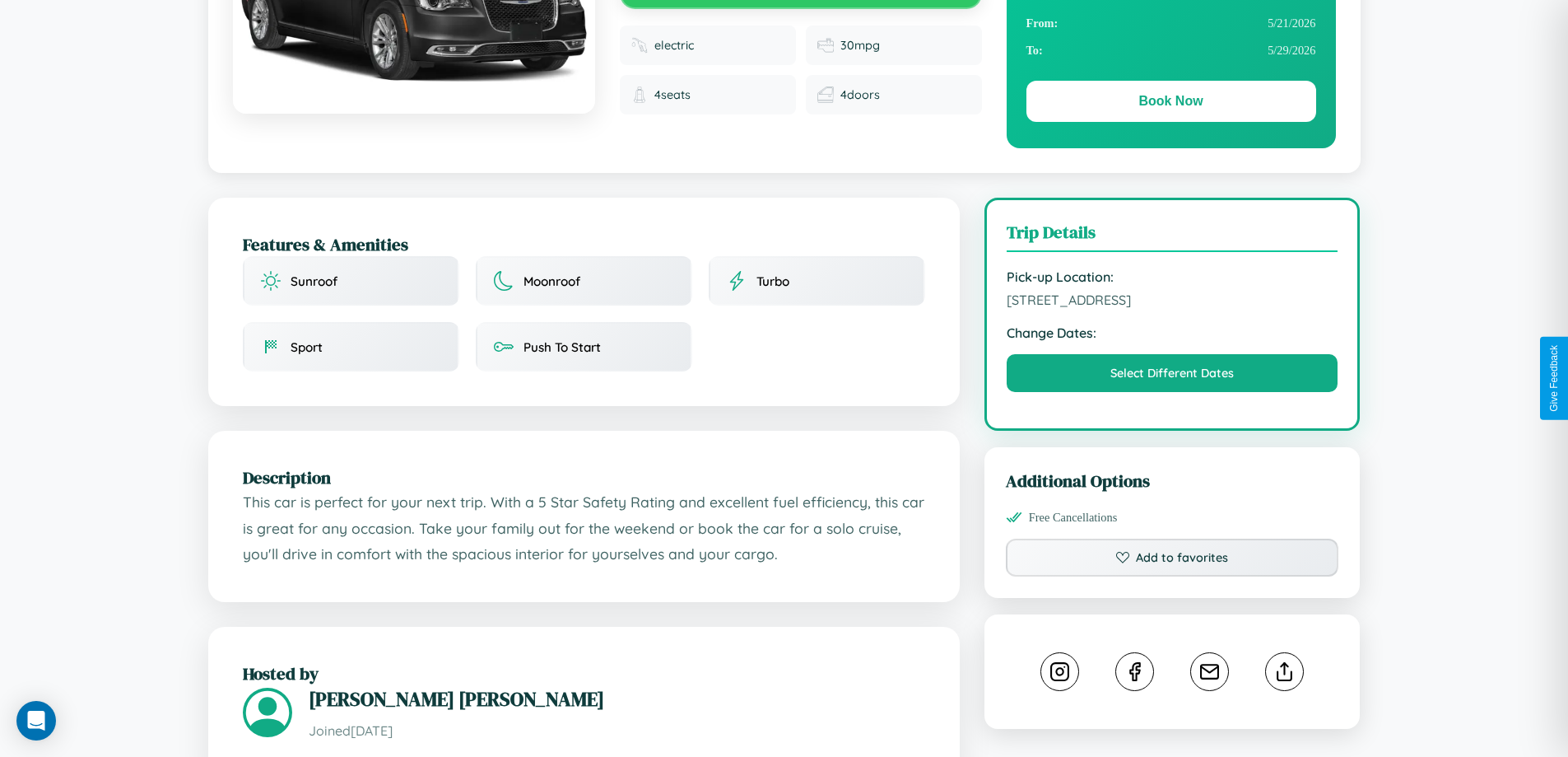
scroll to position [169, 0]
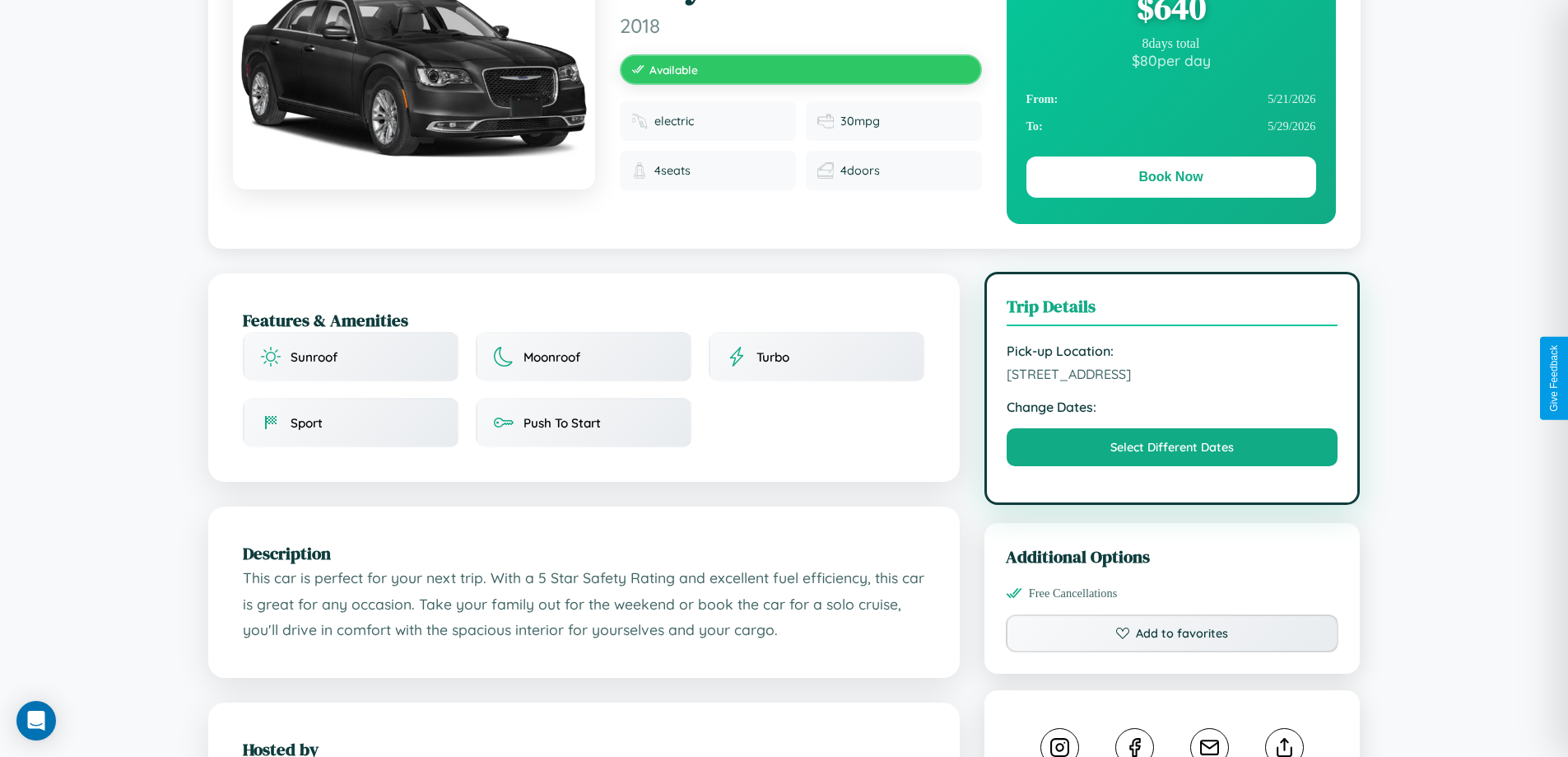
click at [1172, 377] on span "5096 Third Street Kyoto 31408 Japan" at bounding box center [1173, 373] width 331 height 16
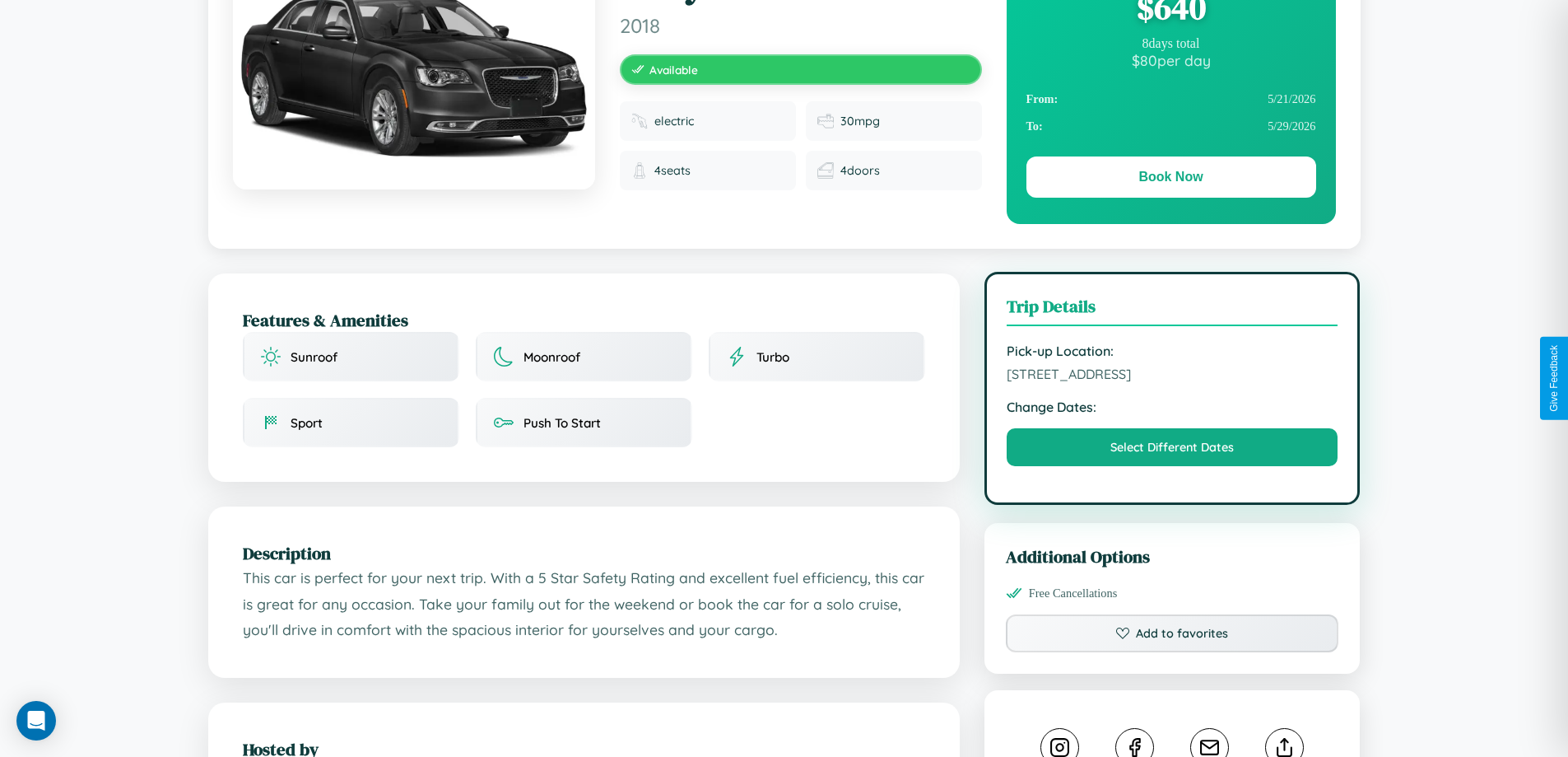
click at [1172, 377] on span "5096 Third Street Kyoto 31408 Japan" at bounding box center [1173, 373] width 331 height 16
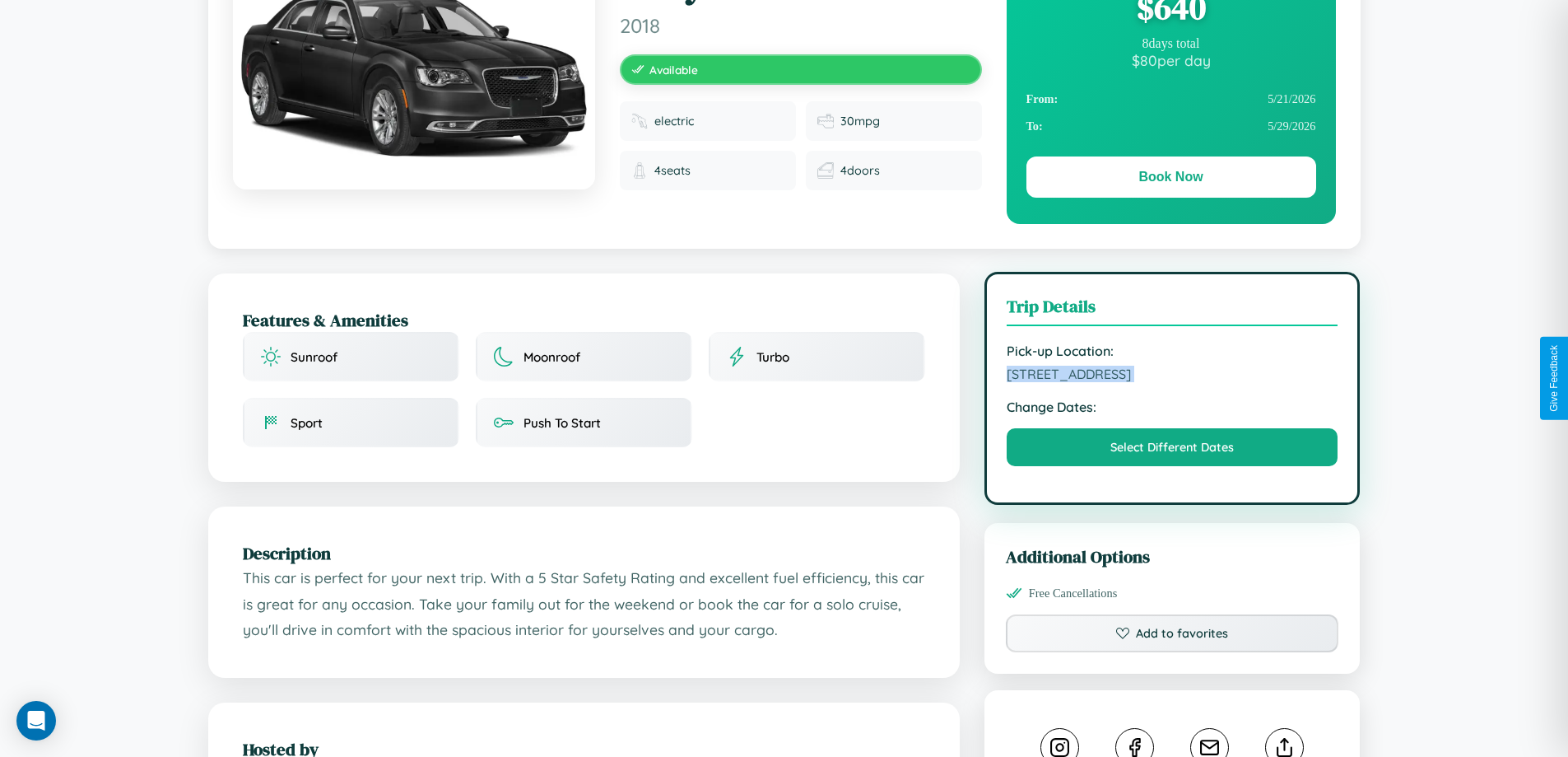
click at [1172, 377] on span "5096 Third Street Kyoto 31408 Japan" at bounding box center [1173, 373] width 331 height 16
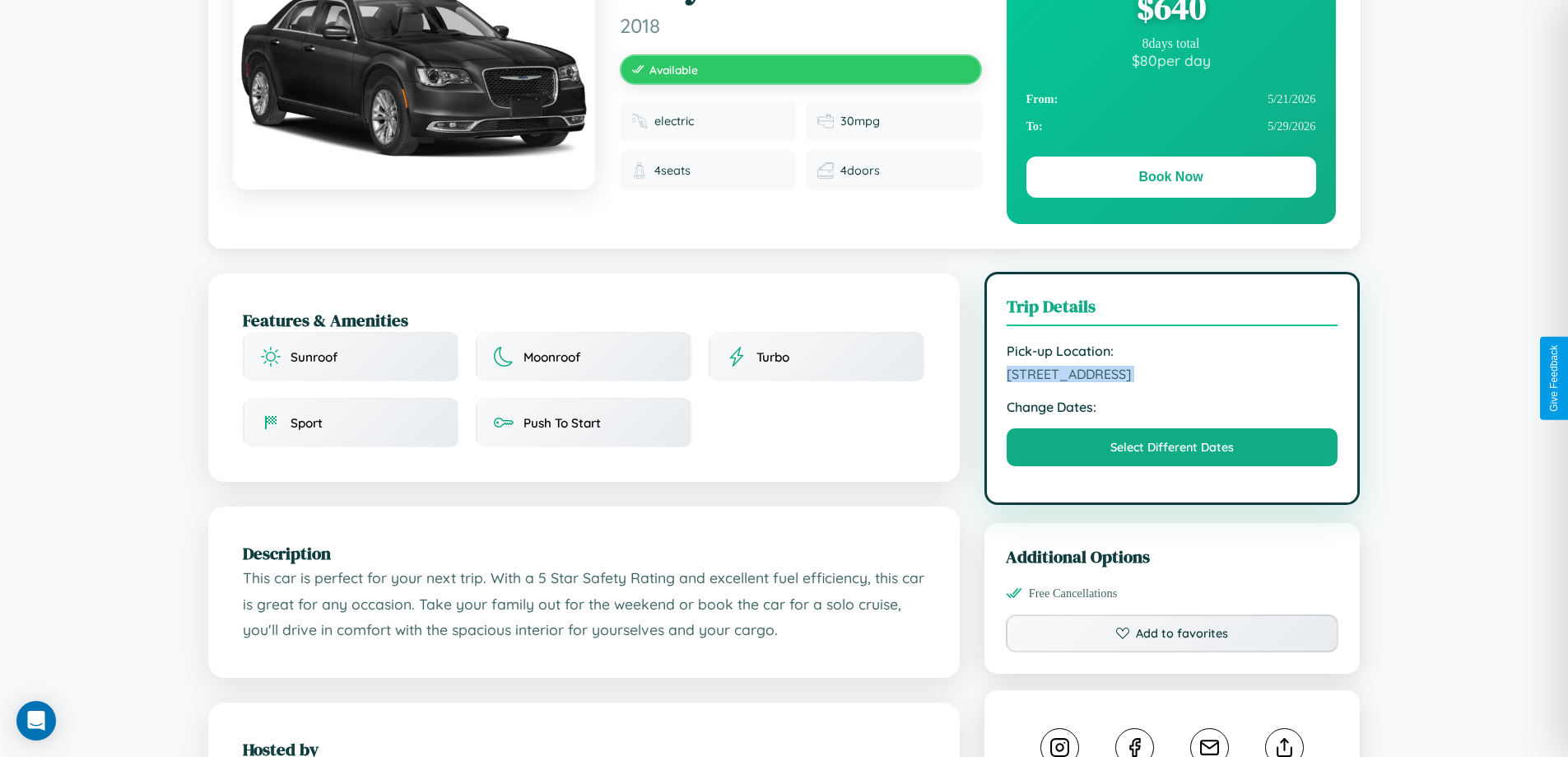
click at [1172, 377] on span "5096 Third Street Kyoto 31408 Japan" at bounding box center [1173, 373] width 331 height 16
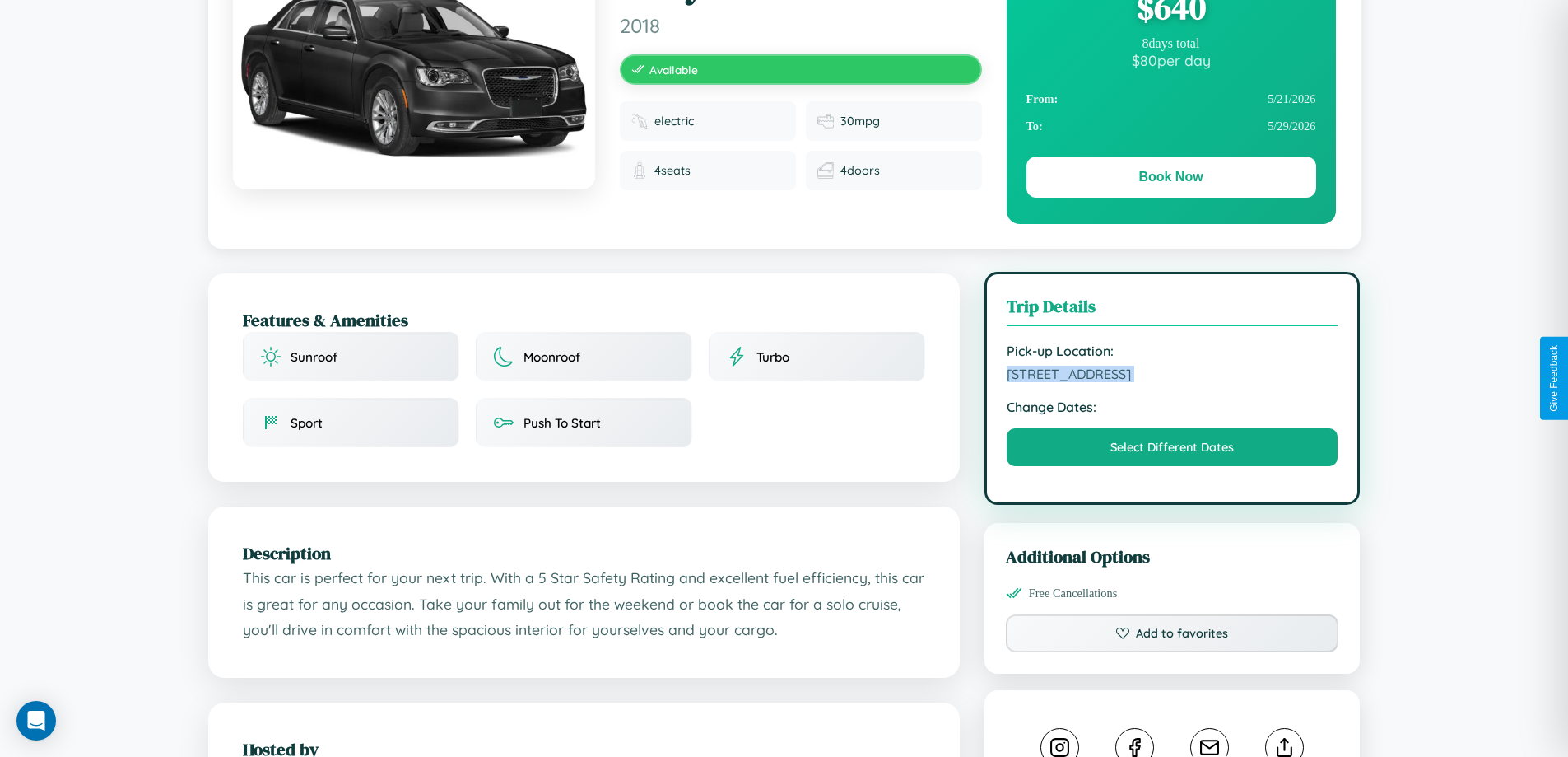
click at [1172, 377] on span "5096 Third Street Kyoto 31408 Japan" at bounding box center [1173, 373] width 331 height 16
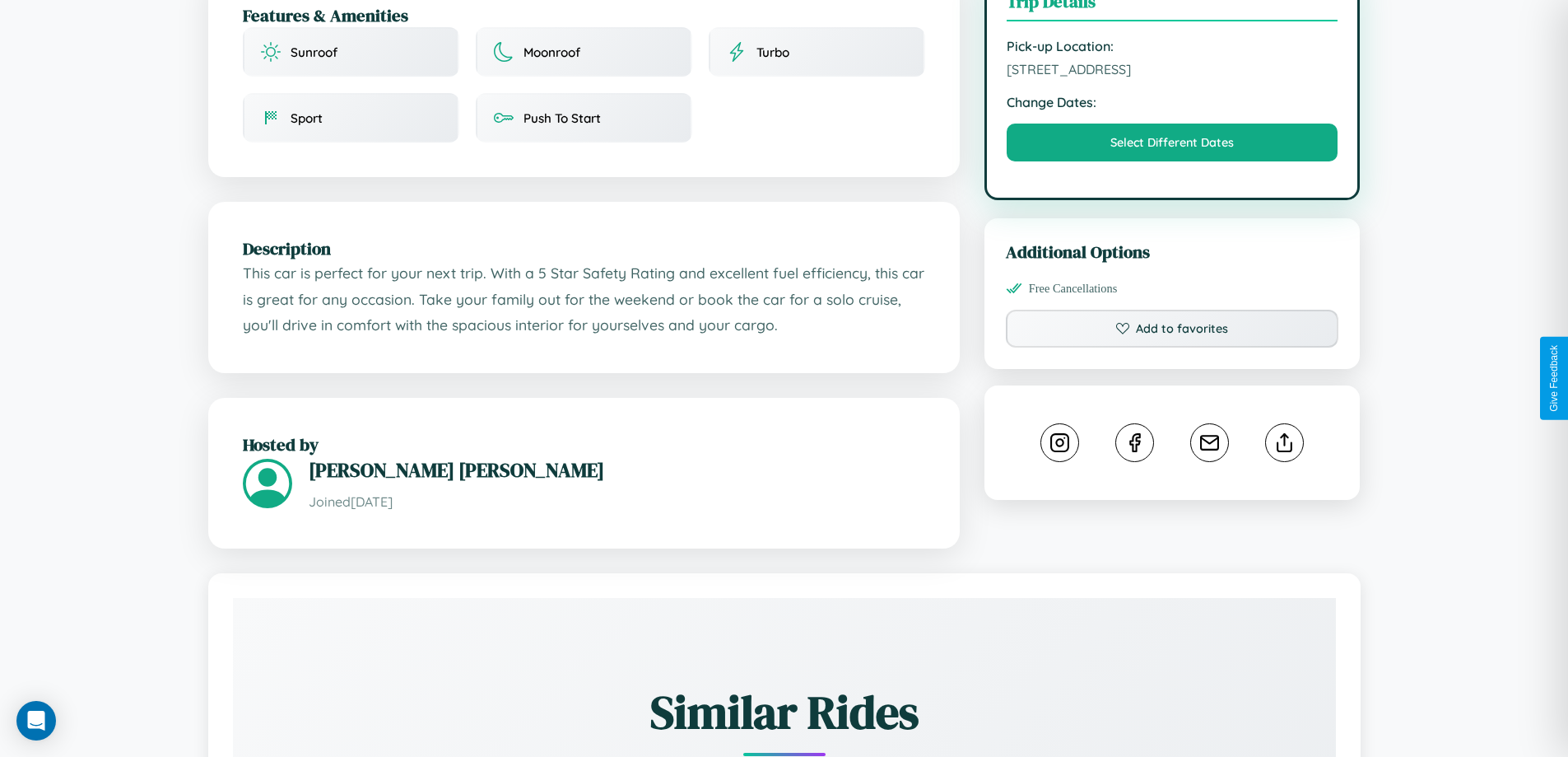
scroll to position [541, 0]
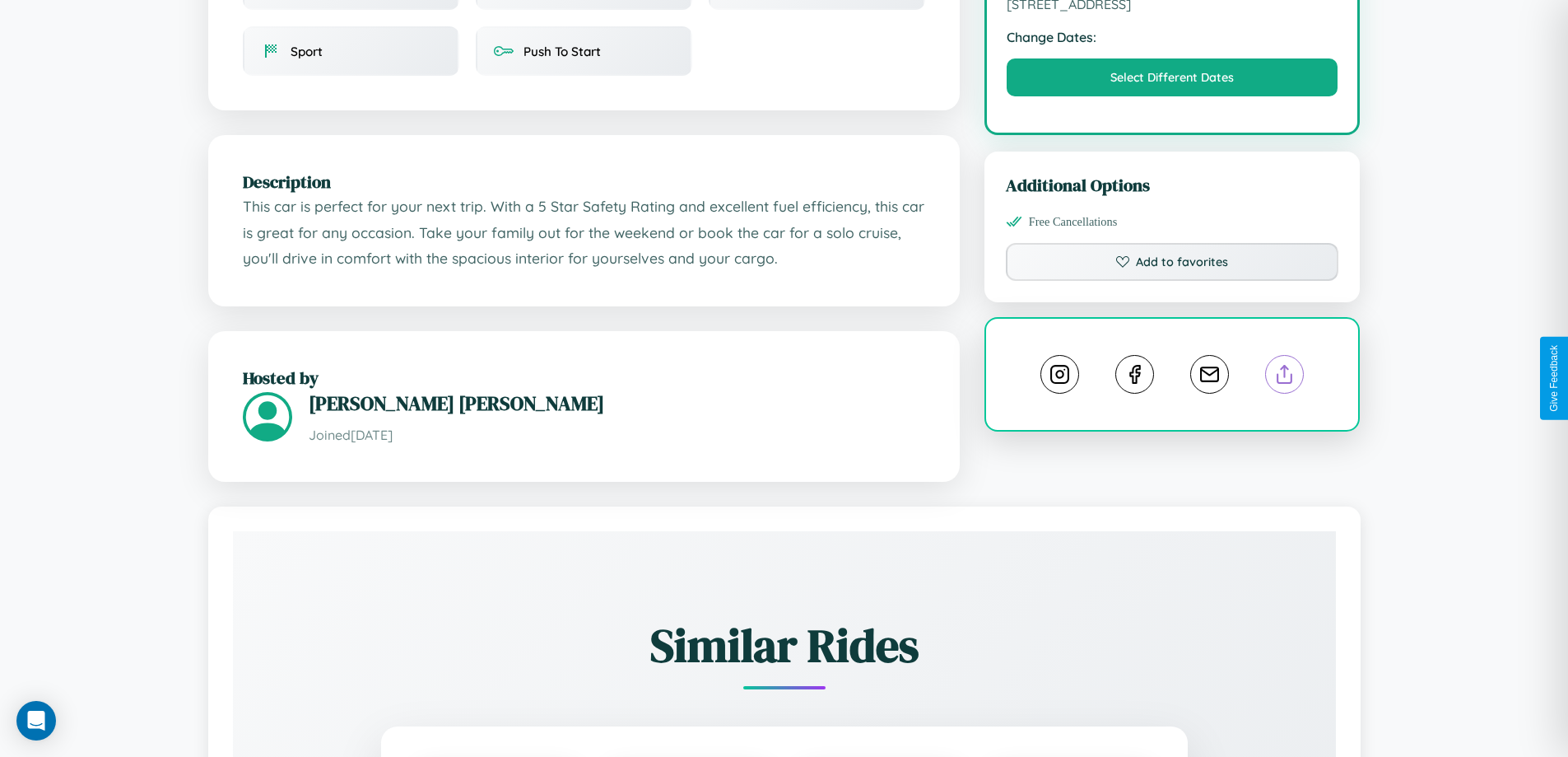
click at [1285, 377] on line at bounding box center [1285, 371] width 0 height 11
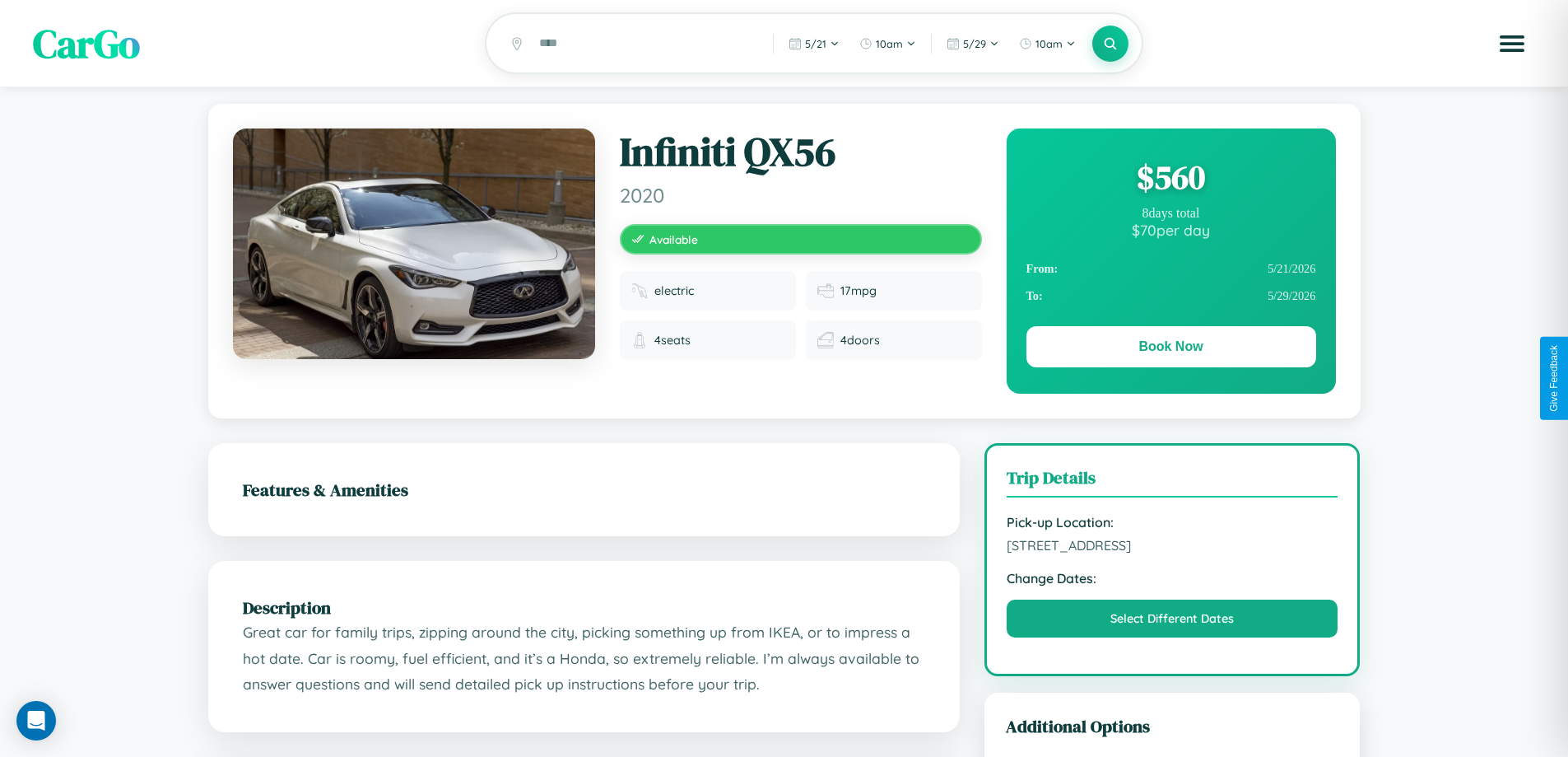
click at [1171, 180] on div "$ 560" at bounding box center [1172, 176] width 290 height 44
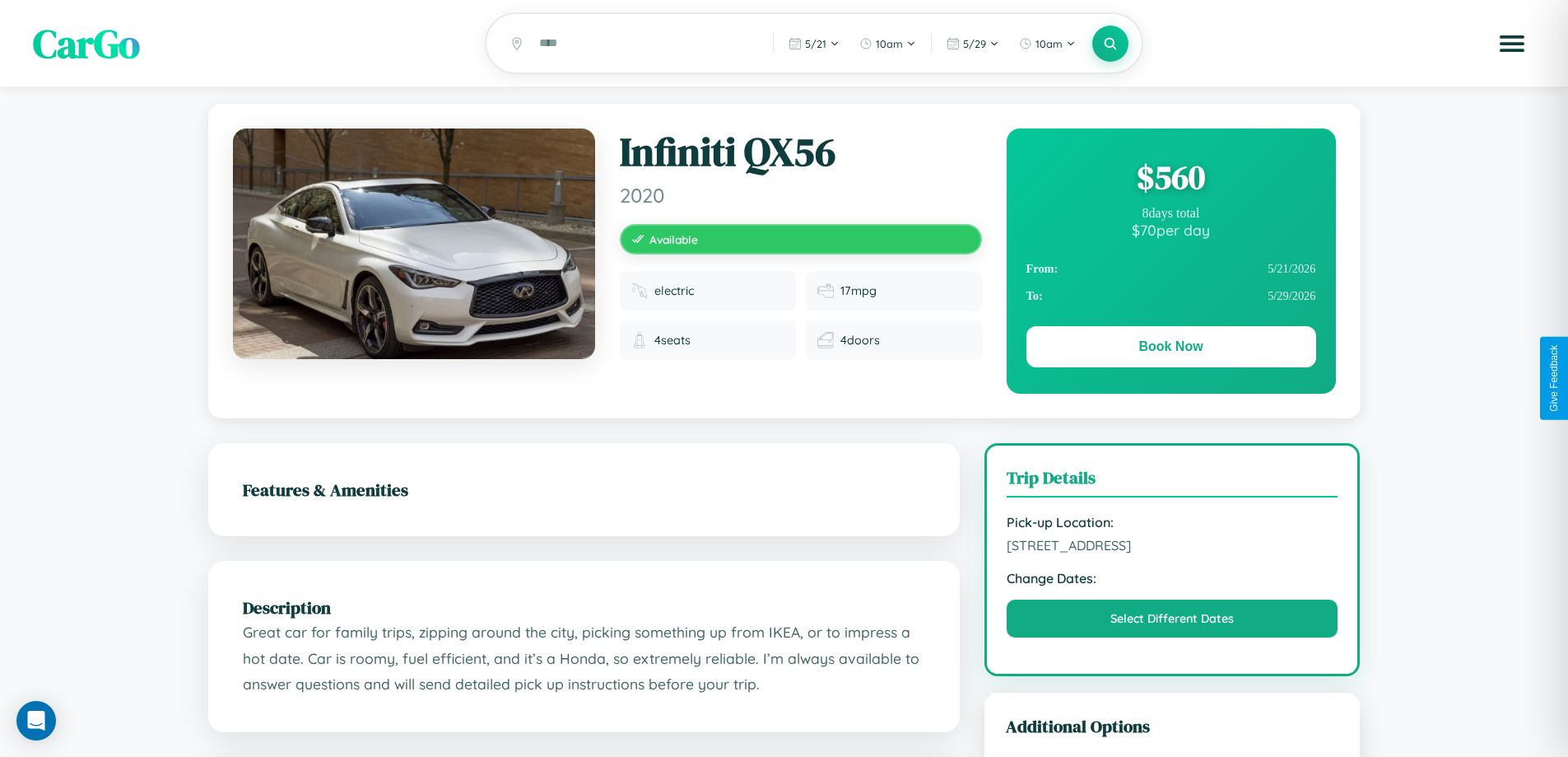
click at [1171, 180] on div "$ 560" at bounding box center [1172, 176] width 290 height 44
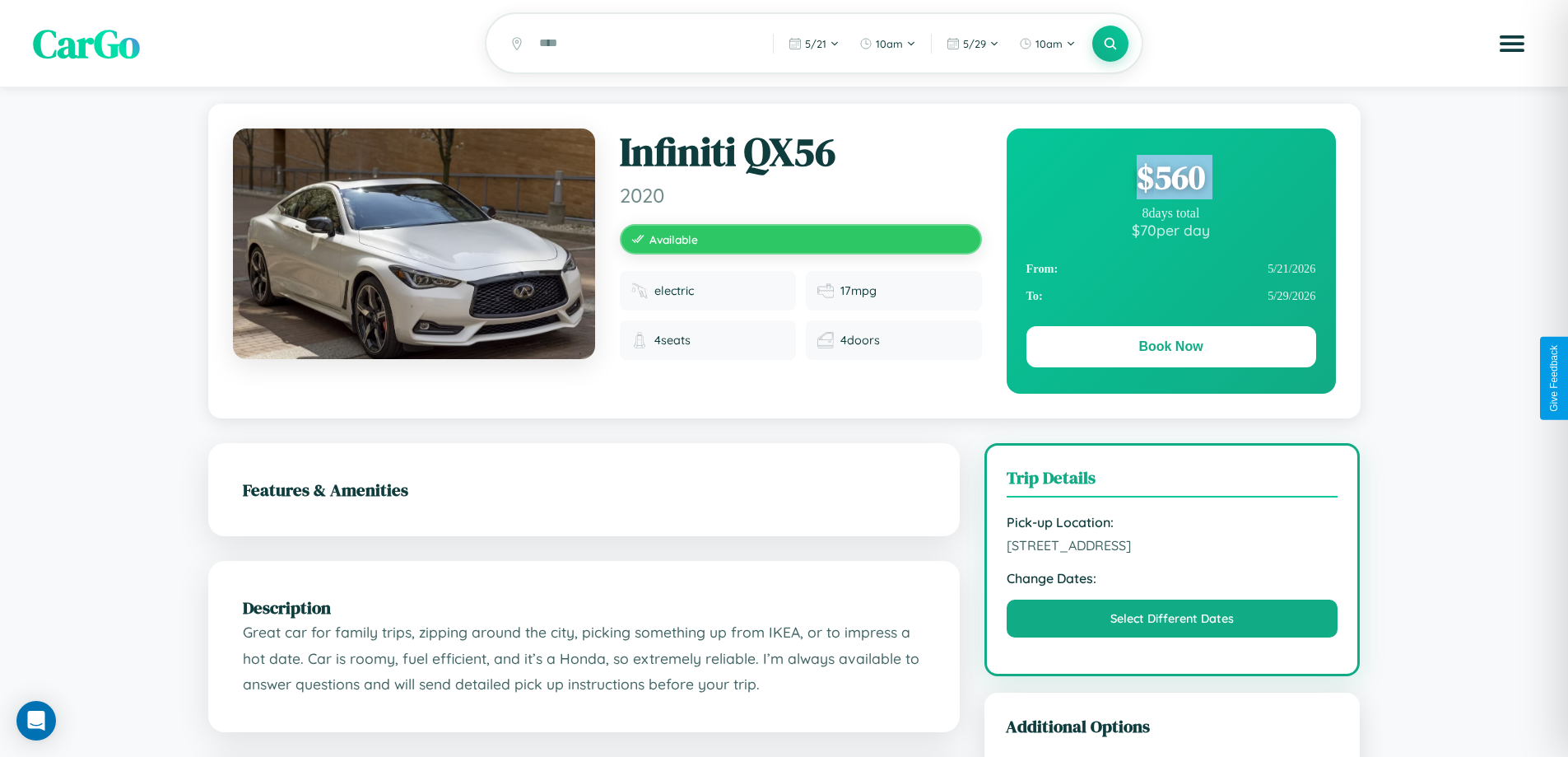
click at [1171, 180] on div "$ 560" at bounding box center [1172, 176] width 290 height 44
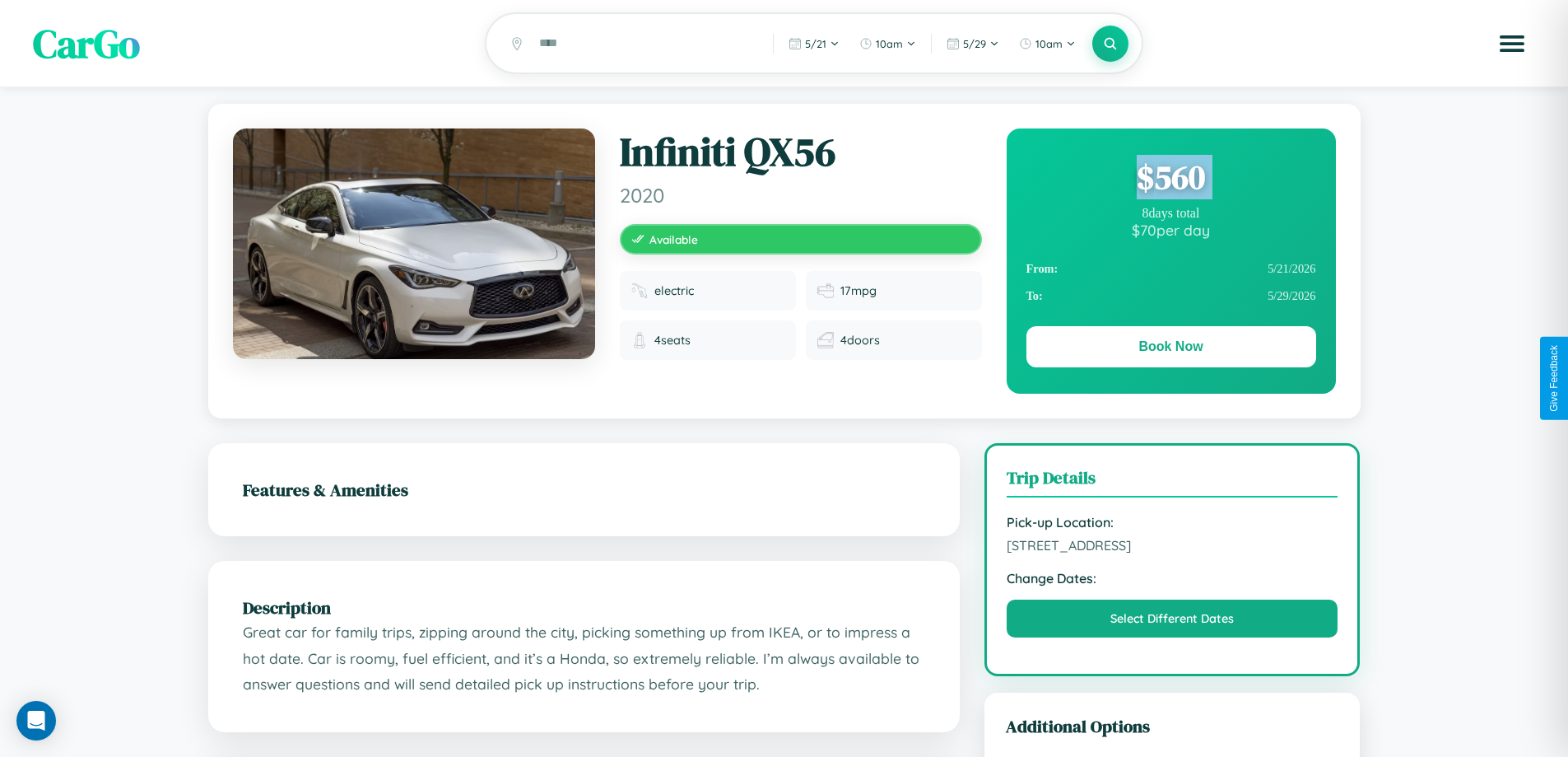
click at [1171, 180] on div "$ 560" at bounding box center [1172, 176] width 290 height 44
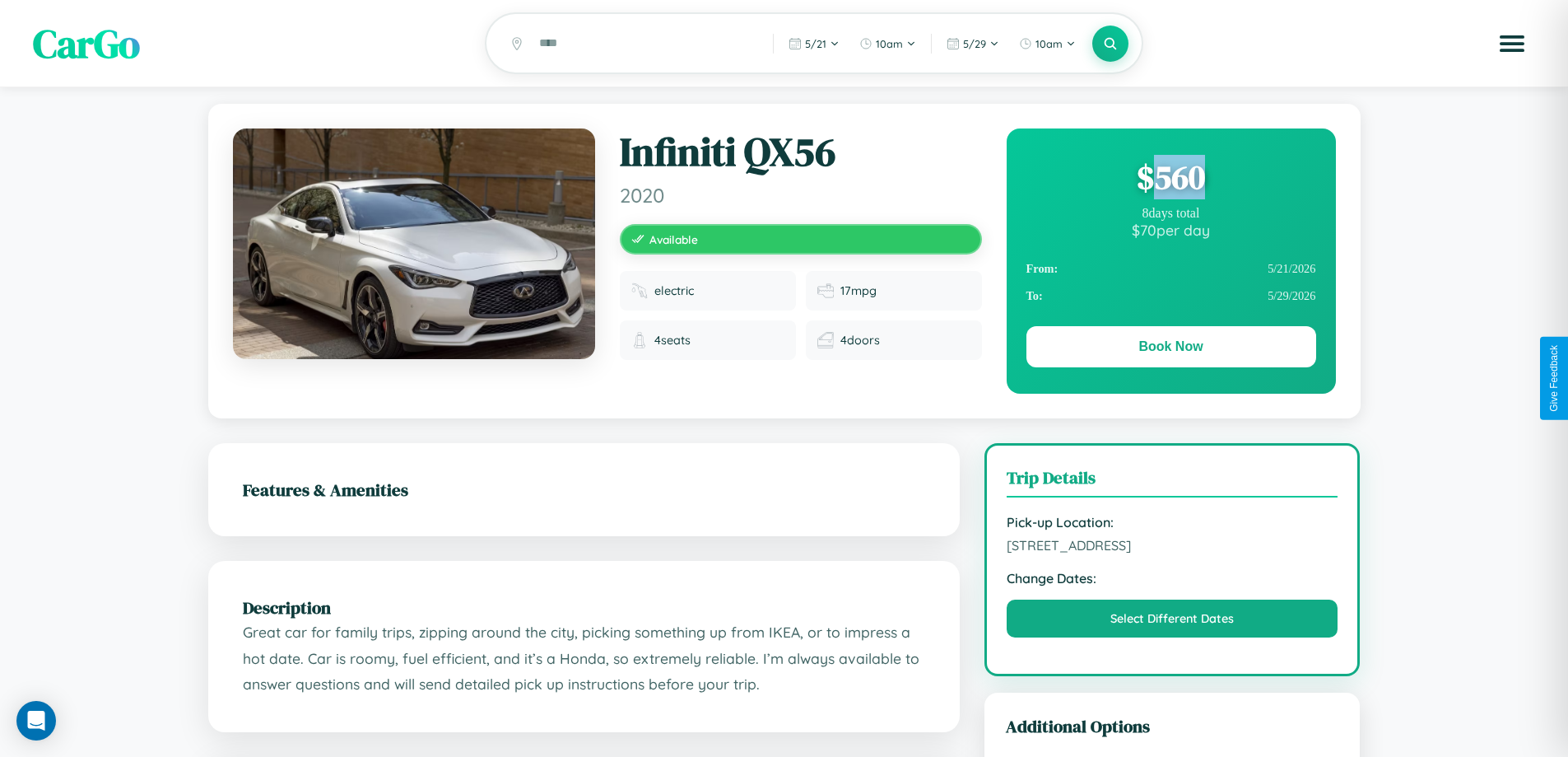
click at [1171, 180] on div "$ 560" at bounding box center [1172, 176] width 290 height 44
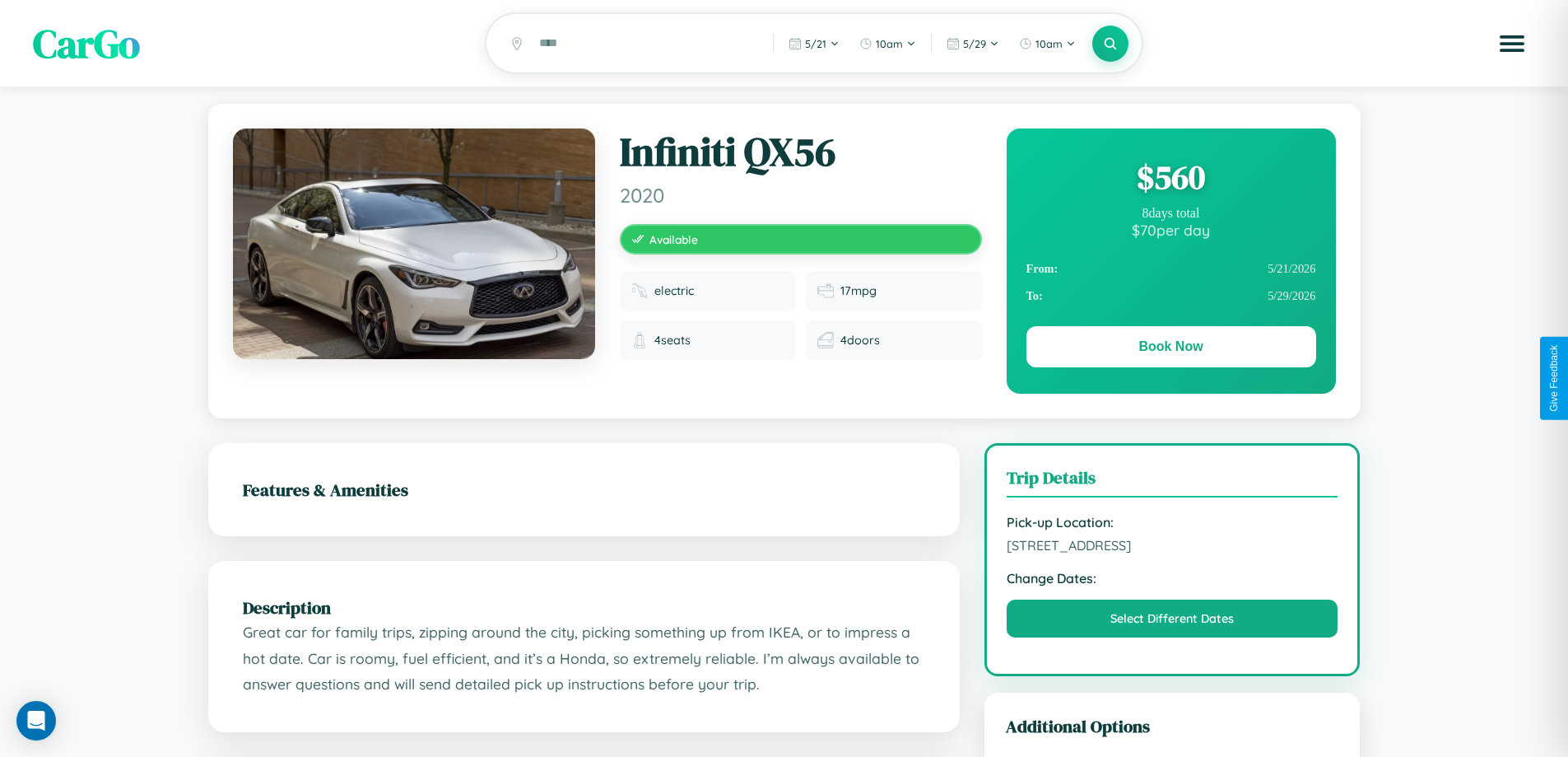
scroll to position [182, 0]
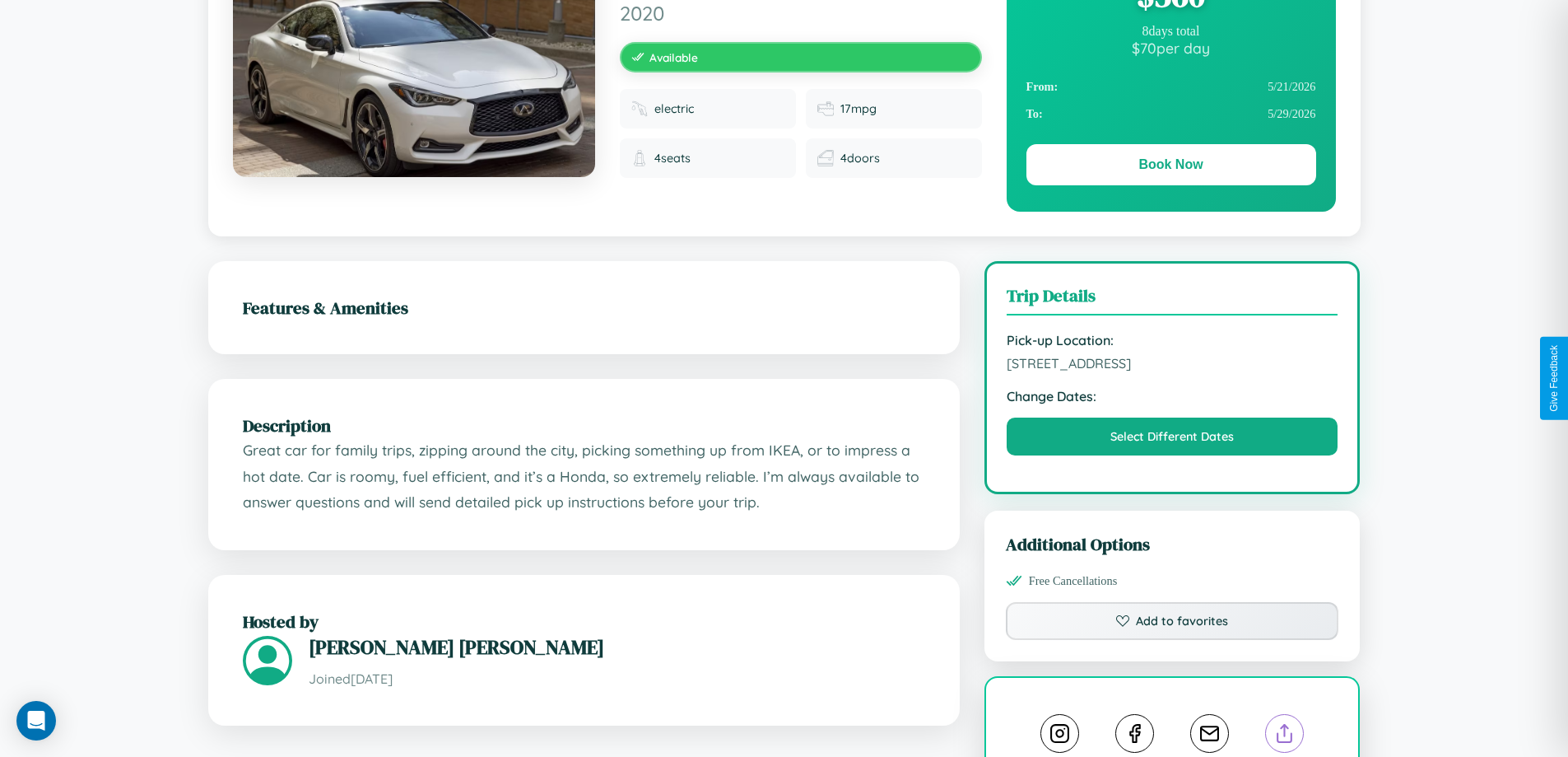
click at [1285, 736] on line at bounding box center [1285, 731] width 0 height 11
